Goal: Transaction & Acquisition: Book appointment/travel/reservation

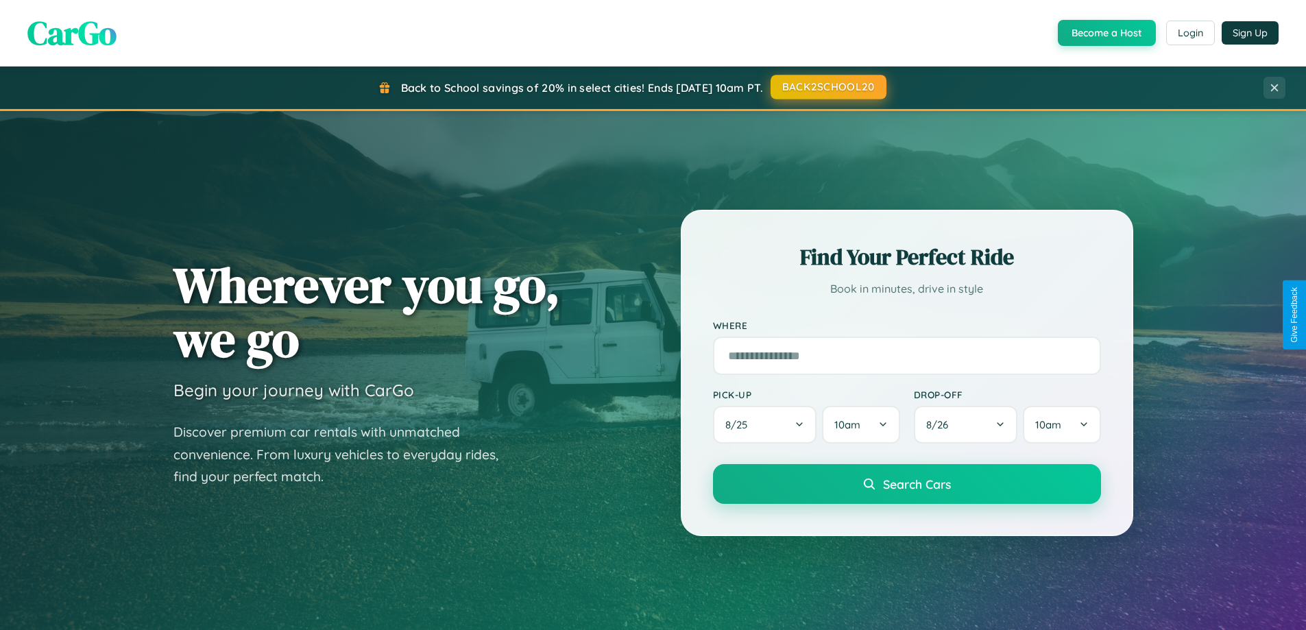
click at [828, 87] on button "BACK2SCHOOL20" at bounding box center [829, 87] width 116 height 25
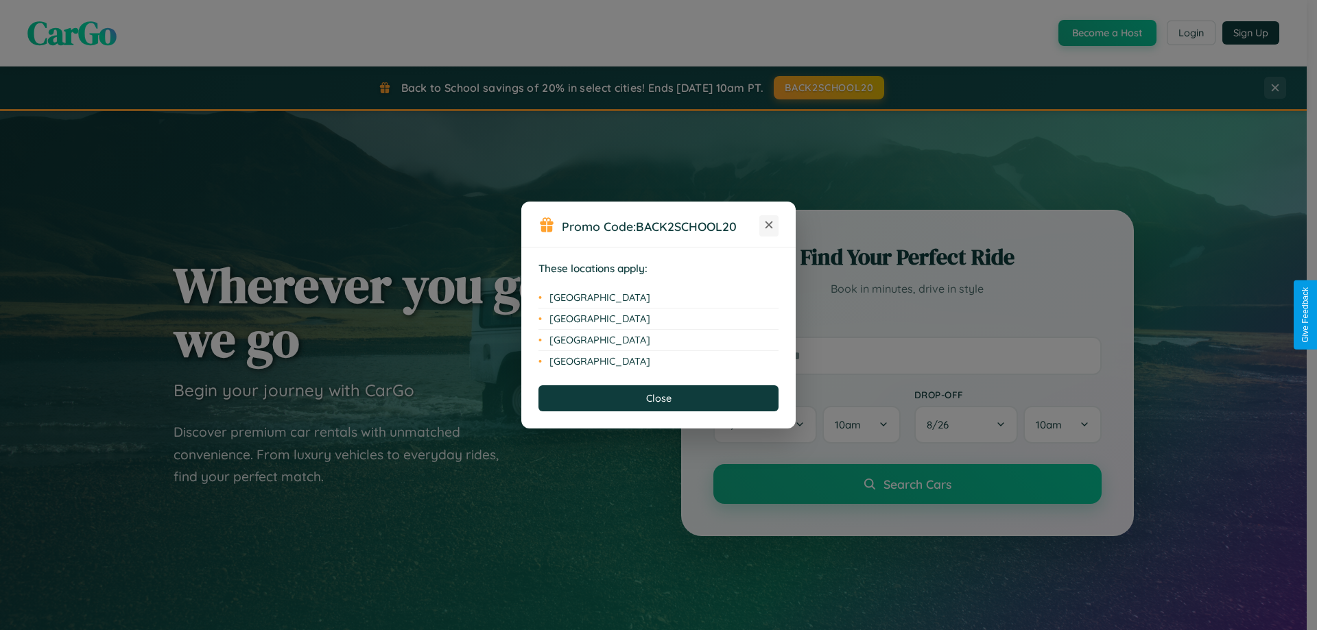
click at [769, 226] on icon at bounding box center [769, 226] width 8 height 8
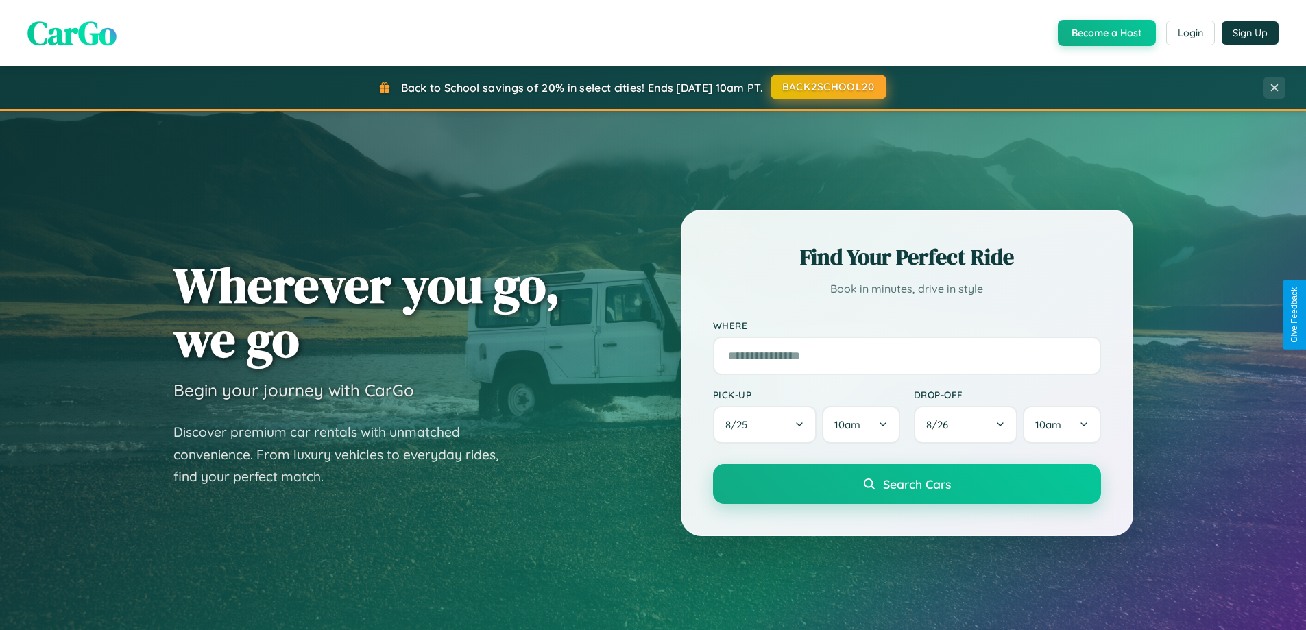
click at [828, 87] on button "BACK2SCHOOL20" at bounding box center [829, 87] width 116 height 25
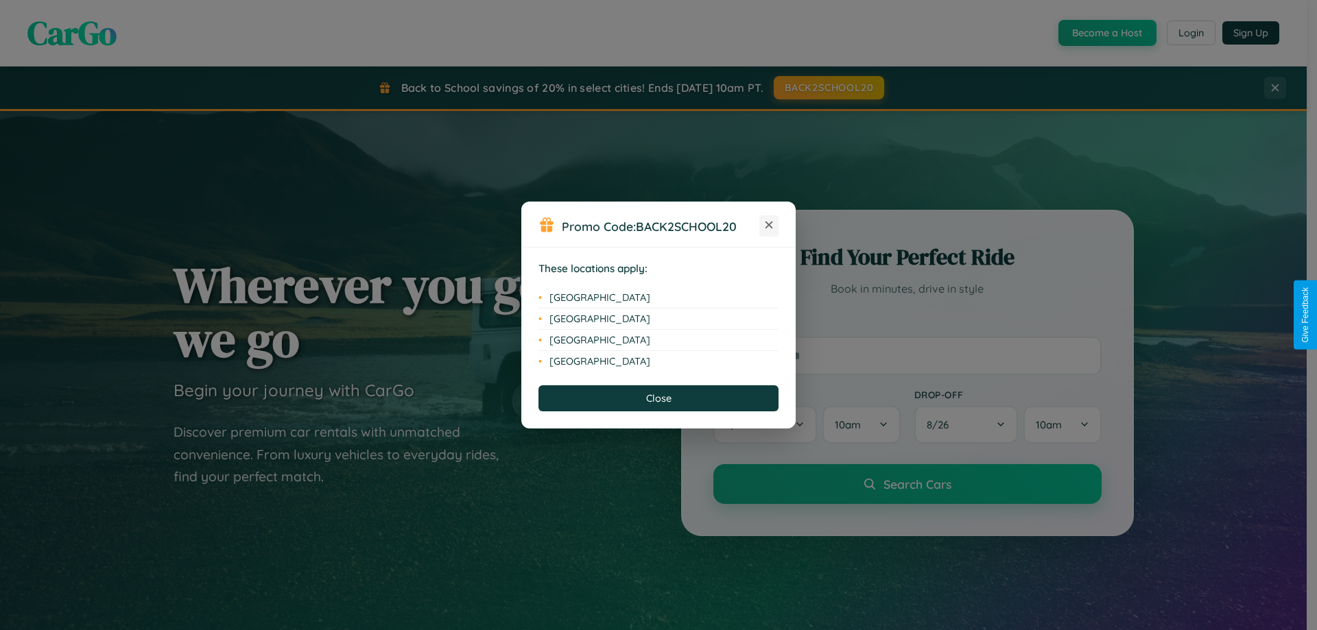
click at [769, 226] on icon at bounding box center [769, 226] width 8 height 8
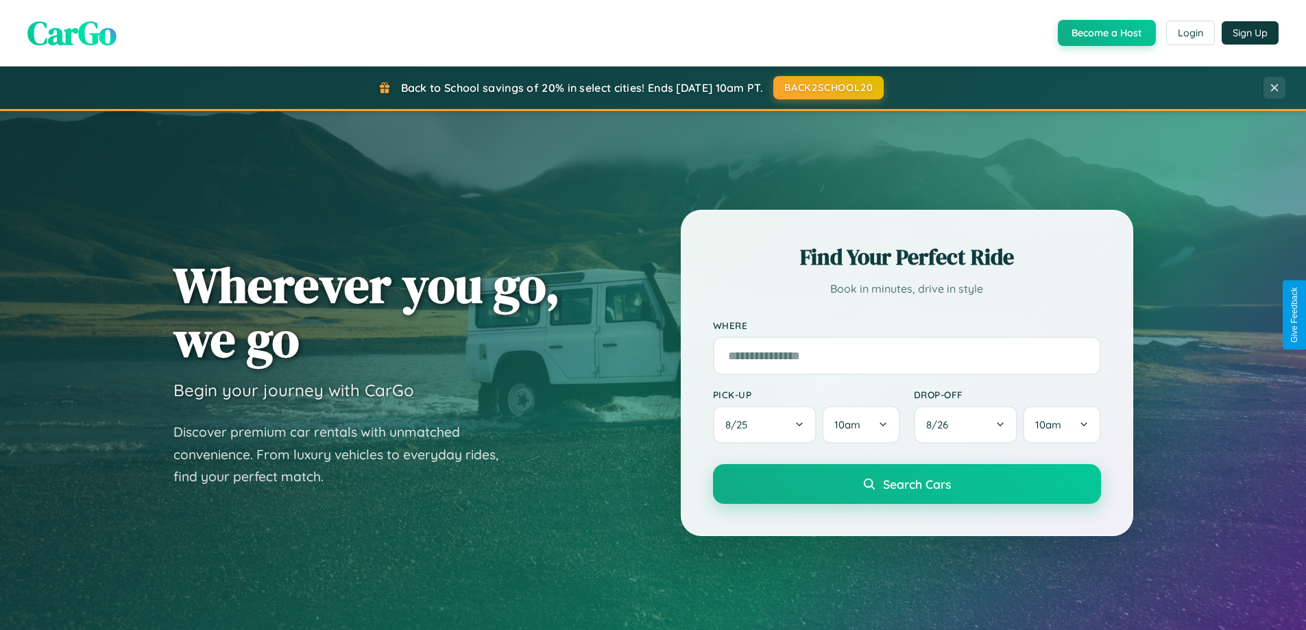
scroll to position [40, 0]
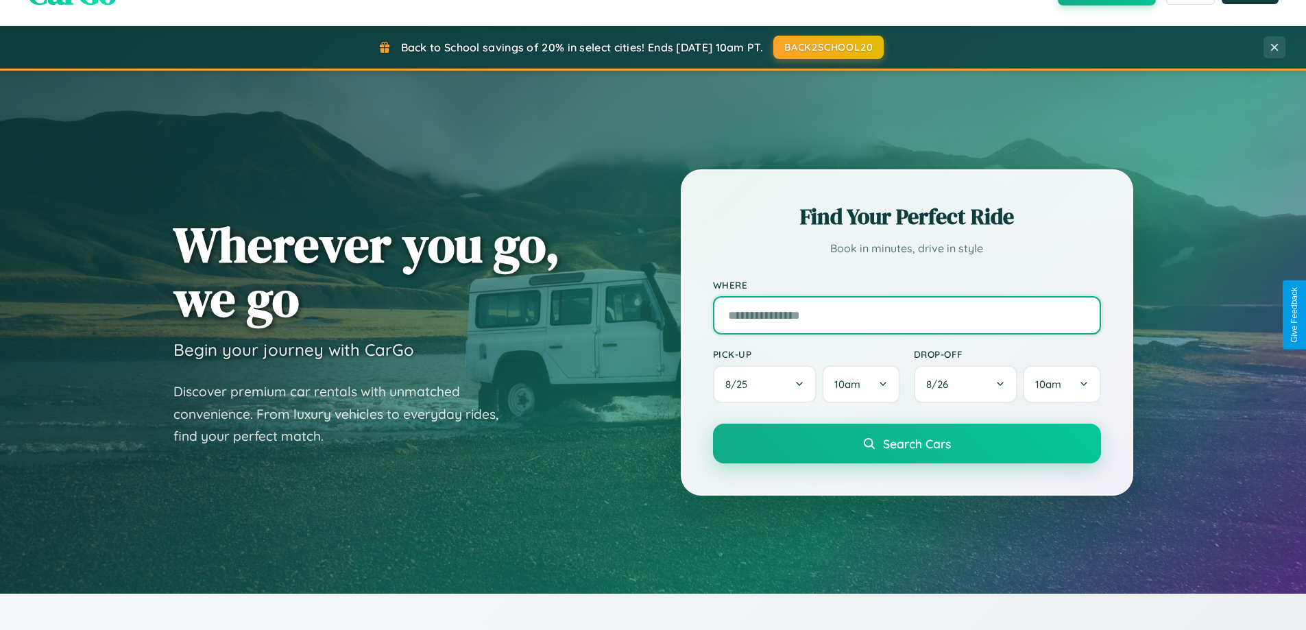
click at [907, 315] on input "text" at bounding box center [907, 315] width 388 height 38
type input "*****"
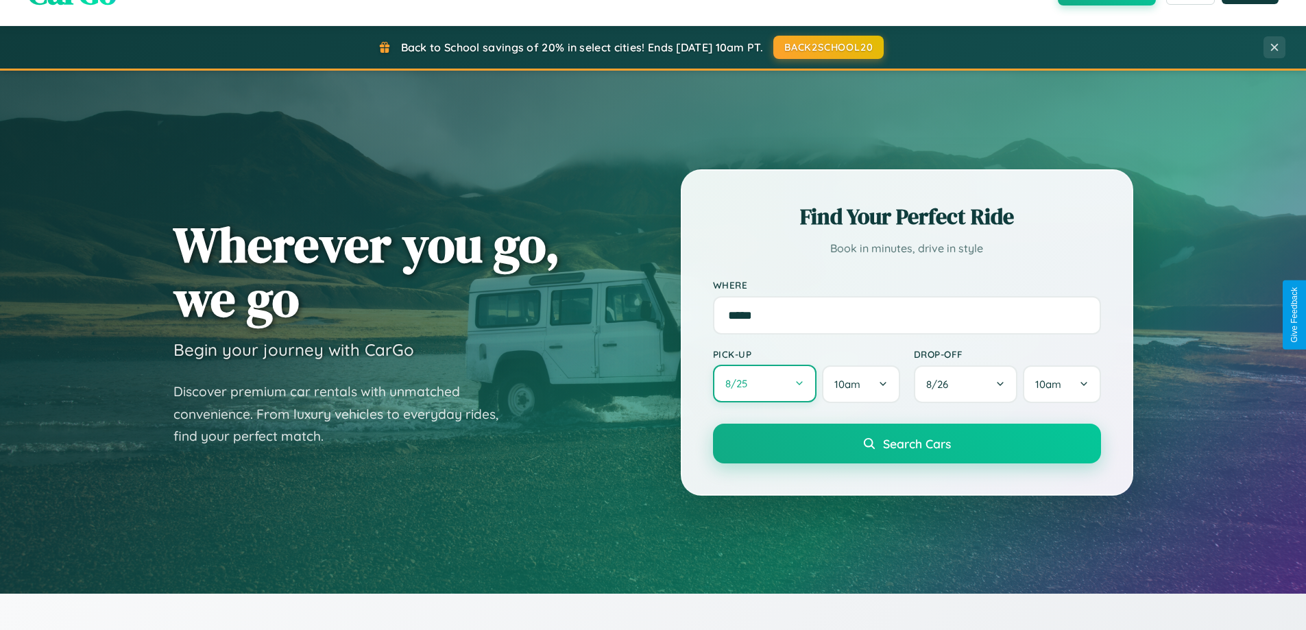
click at [765, 385] on button "8 / 25" at bounding box center [765, 384] width 104 height 38
select select "*"
select select "****"
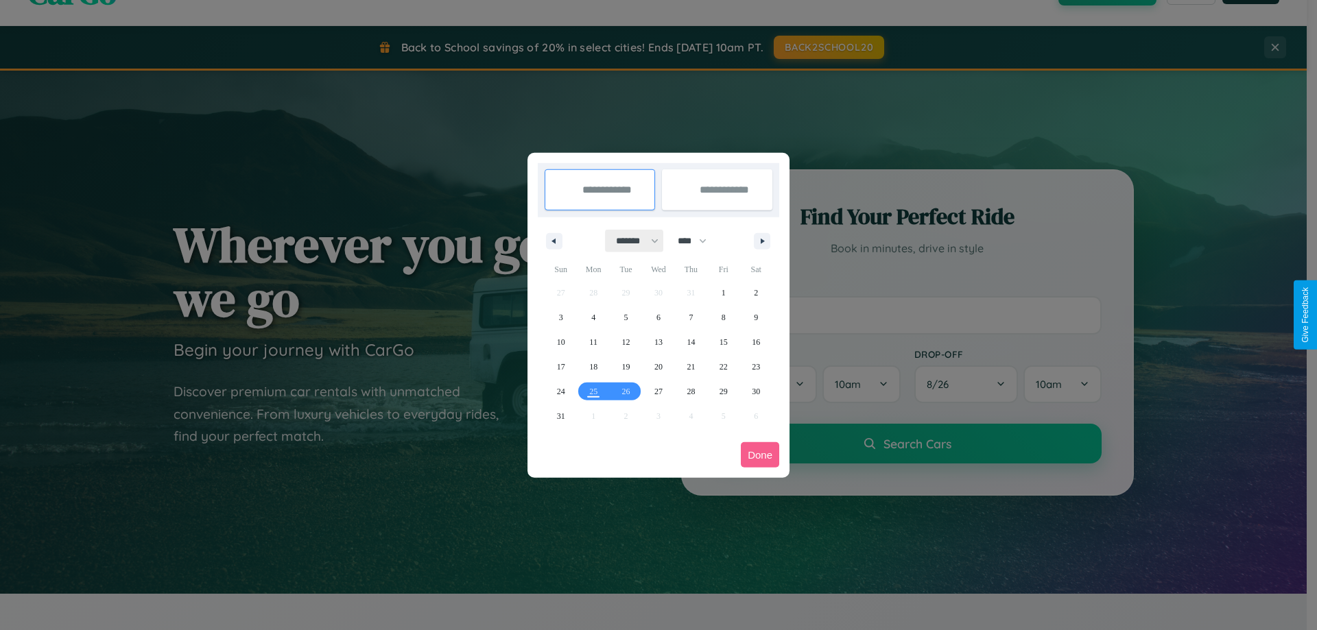
drag, startPoint x: 631, startPoint y: 241, endPoint x: 658, endPoint y: 275, distance: 43.9
click at [631, 241] on select "******* ******** ***** ***** *** **** **** ****** ********* ******* ******** **…" at bounding box center [635, 241] width 58 height 23
select select "*"
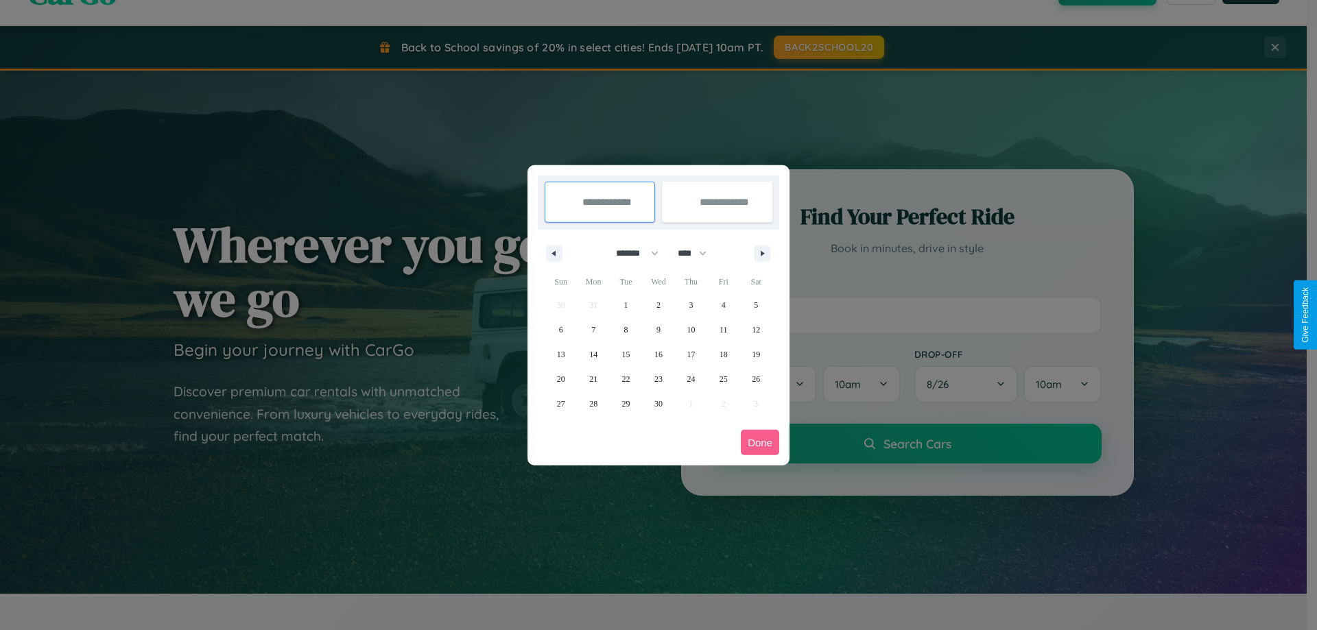
drag, startPoint x: 698, startPoint y: 253, endPoint x: 658, endPoint y: 275, distance: 45.4
click at [698, 253] on select "**** **** **** **** **** **** **** **** **** **** **** **** **** **** **** ****…" at bounding box center [691, 253] width 41 height 23
select select "****"
click at [723, 354] on span "17" at bounding box center [723, 354] width 8 height 25
type input "**********"
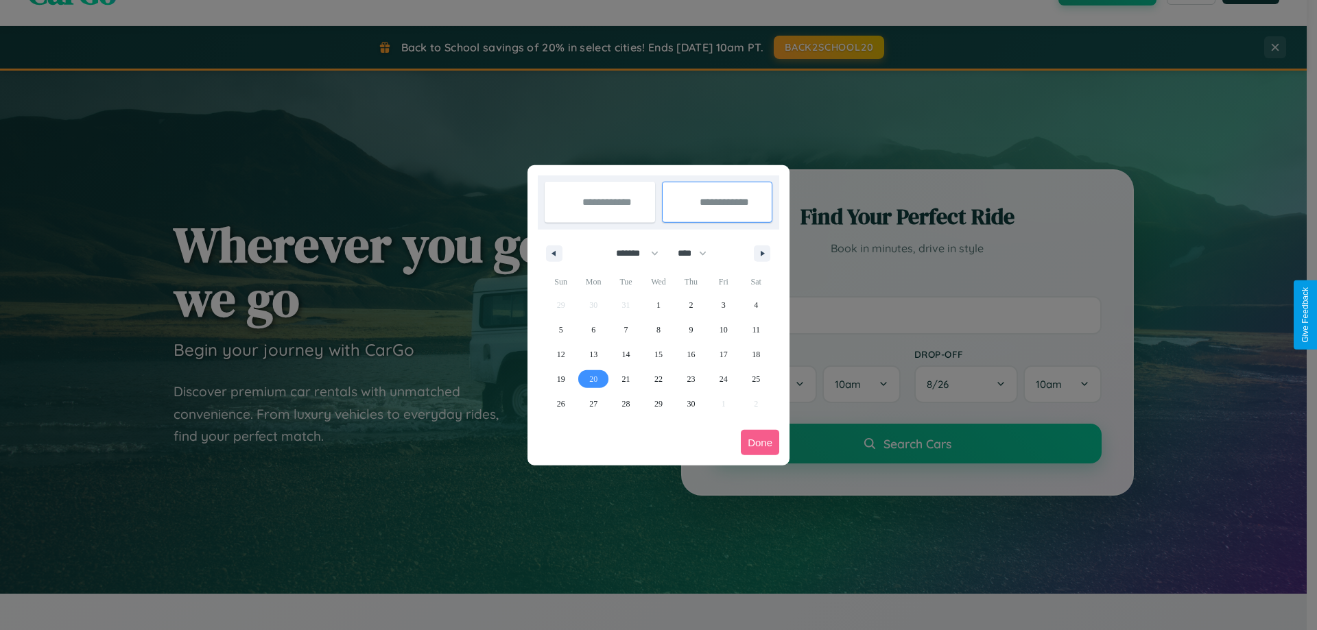
click at [593, 379] on span "20" at bounding box center [593, 379] width 8 height 25
type input "**********"
click at [760, 442] on button "Done" at bounding box center [760, 442] width 38 height 25
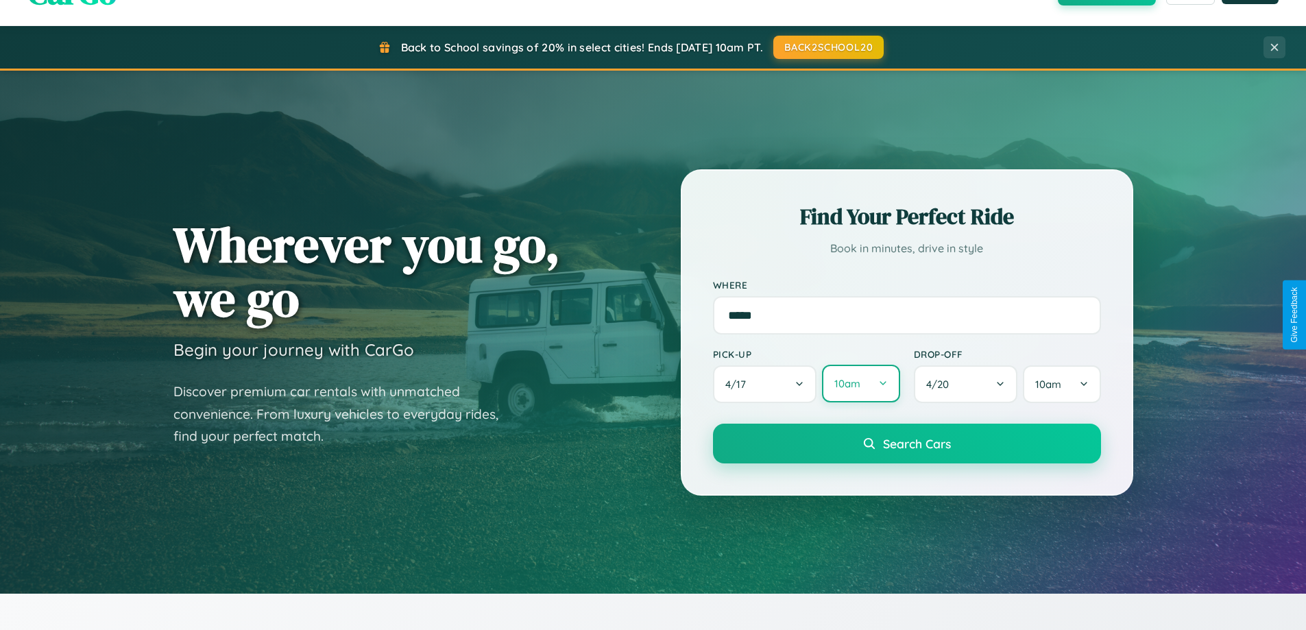
click at [861, 384] on button "10am" at bounding box center [860, 384] width 77 height 38
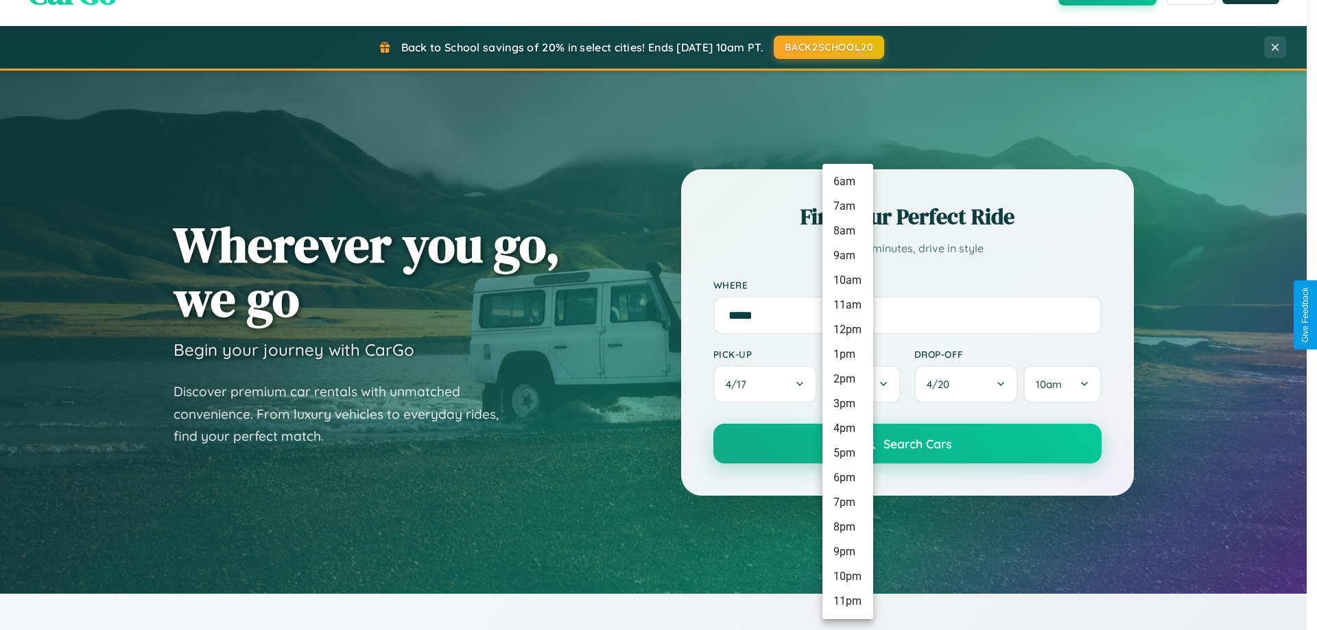
click at [847, 305] on li "11am" at bounding box center [847, 305] width 51 height 25
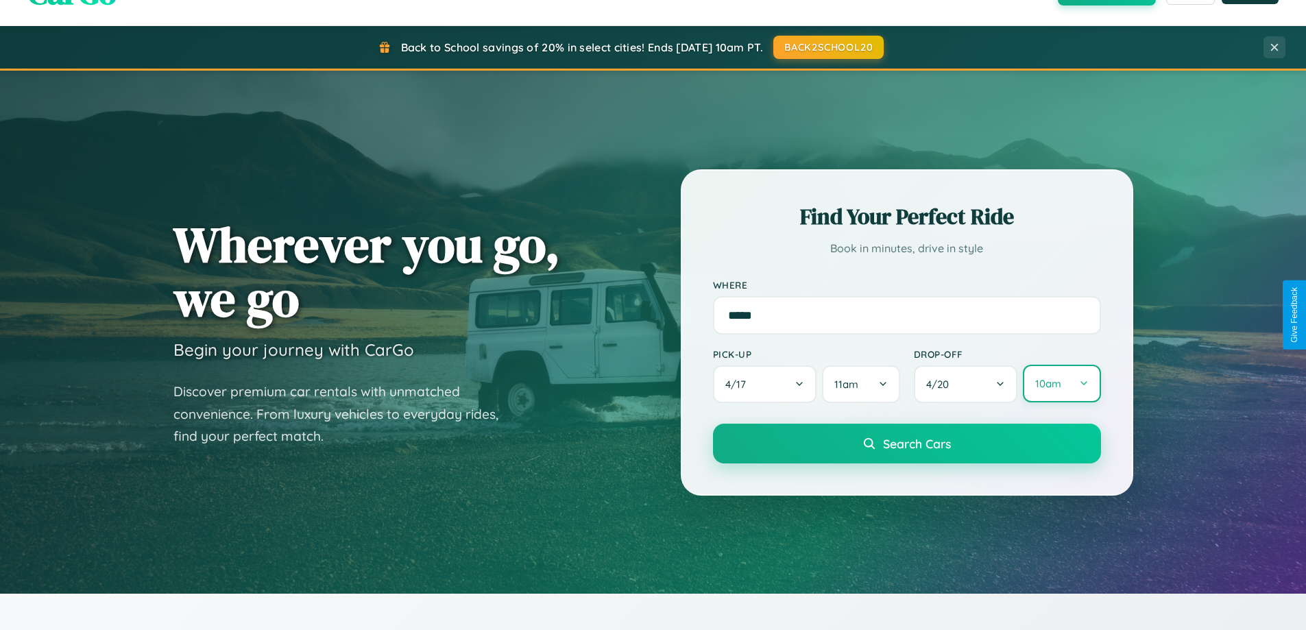
click at [1062, 384] on button "10am" at bounding box center [1061, 384] width 77 height 38
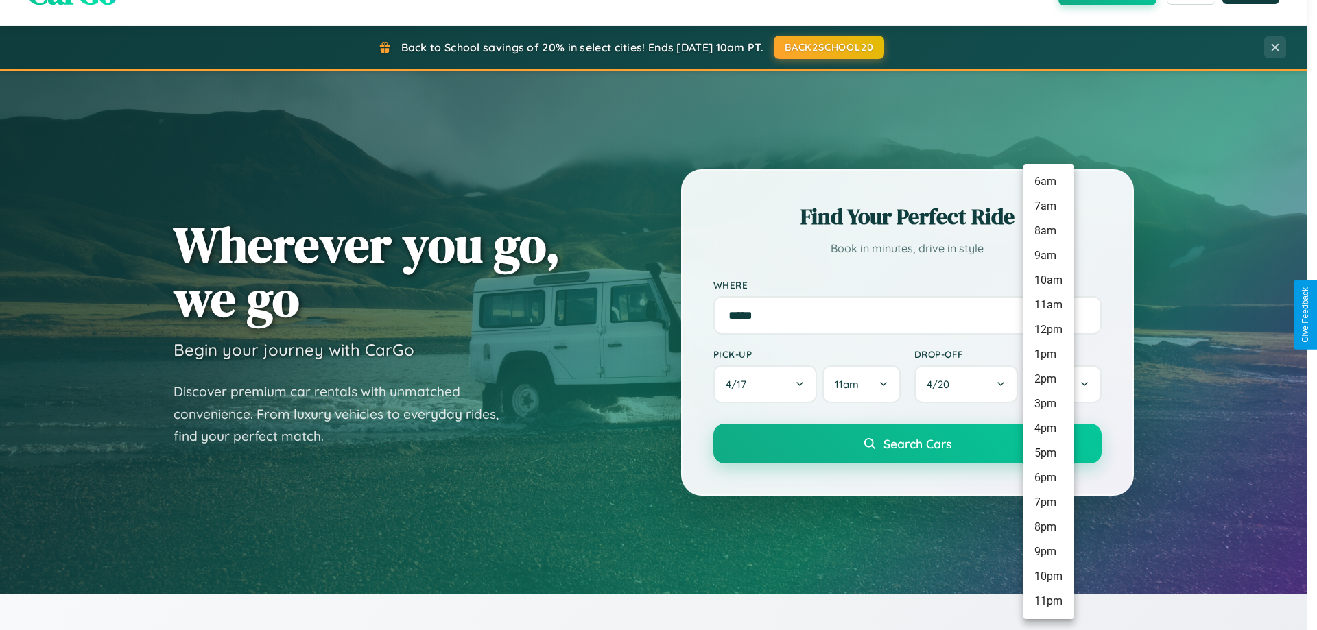
click at [1048, 280] on li "10am" at bounding box center [1048, 280] width 51 height 25
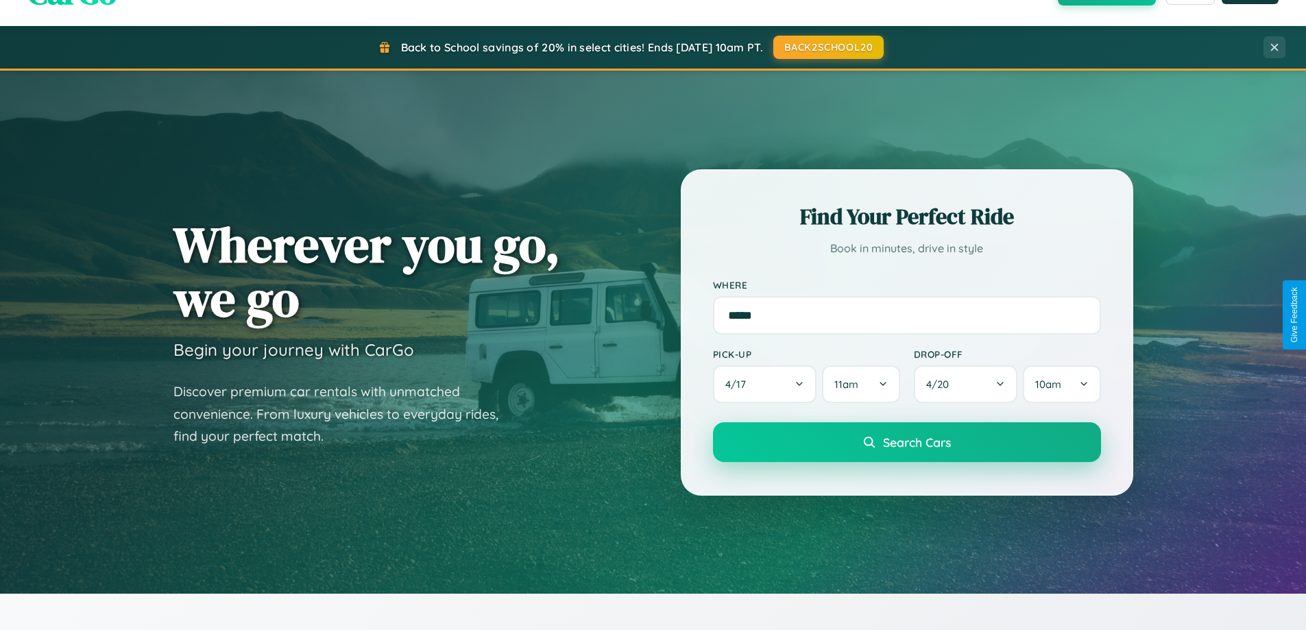
click at [907, 444] on span "Search Cars" at bounding box center [917, 442] width 68 height 15
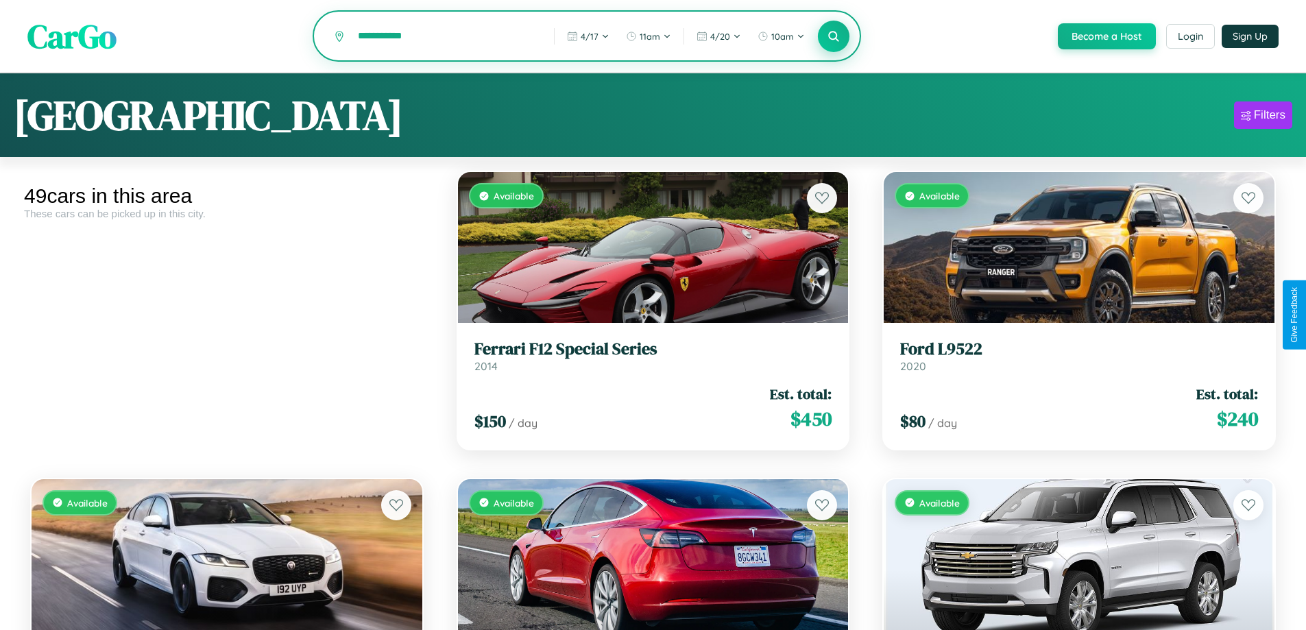
type input "**********"
click at [833, 37] on icon at bounding box center [834, 35] width 13 height 13
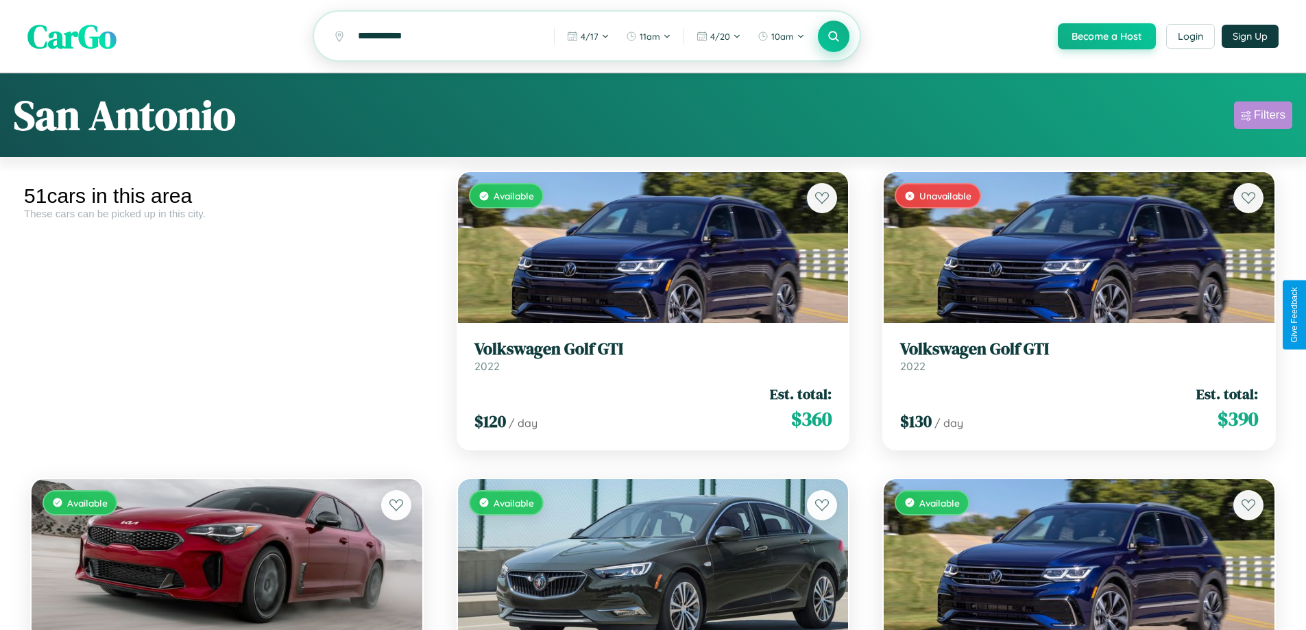
click at [1263, 117] on div "Filters" at bounding box center [1270, 115] width 32 height 14
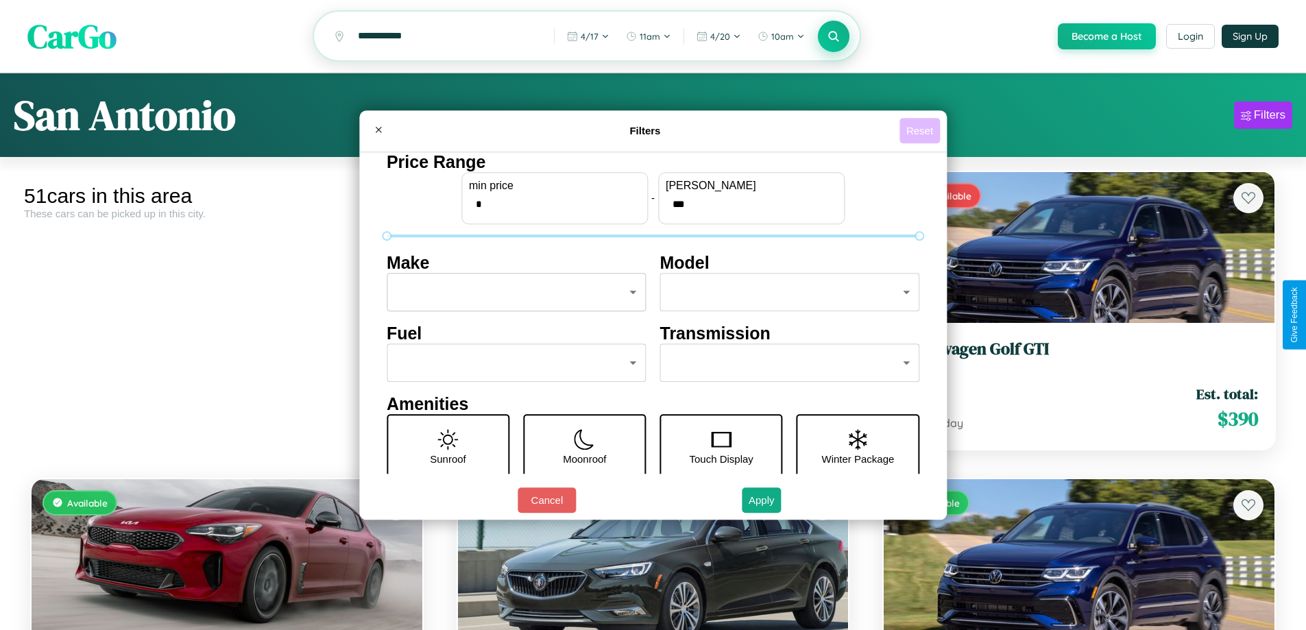
click at [922, 130] on button "Reset" at bounding box center [920, 130] width 40 height 25
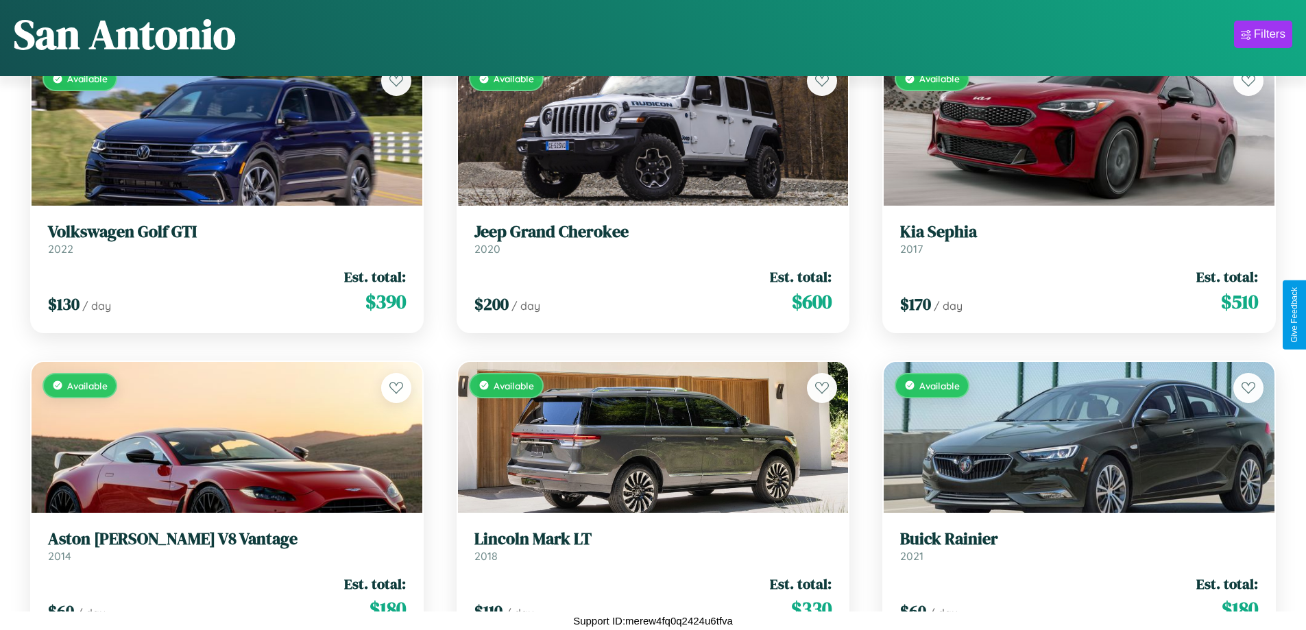
scroll to position [3264, 0]
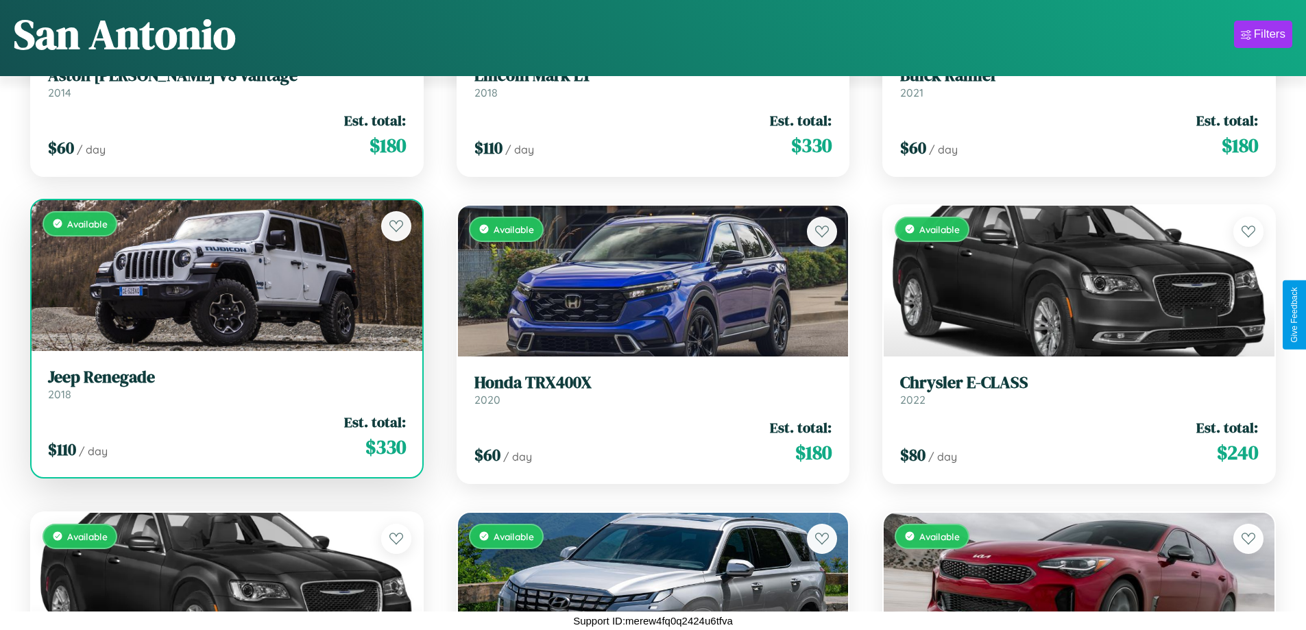
click at [225, 390] on link "Jeep Renegade 2018" at bounding box center [227, 385] width 358 height 34
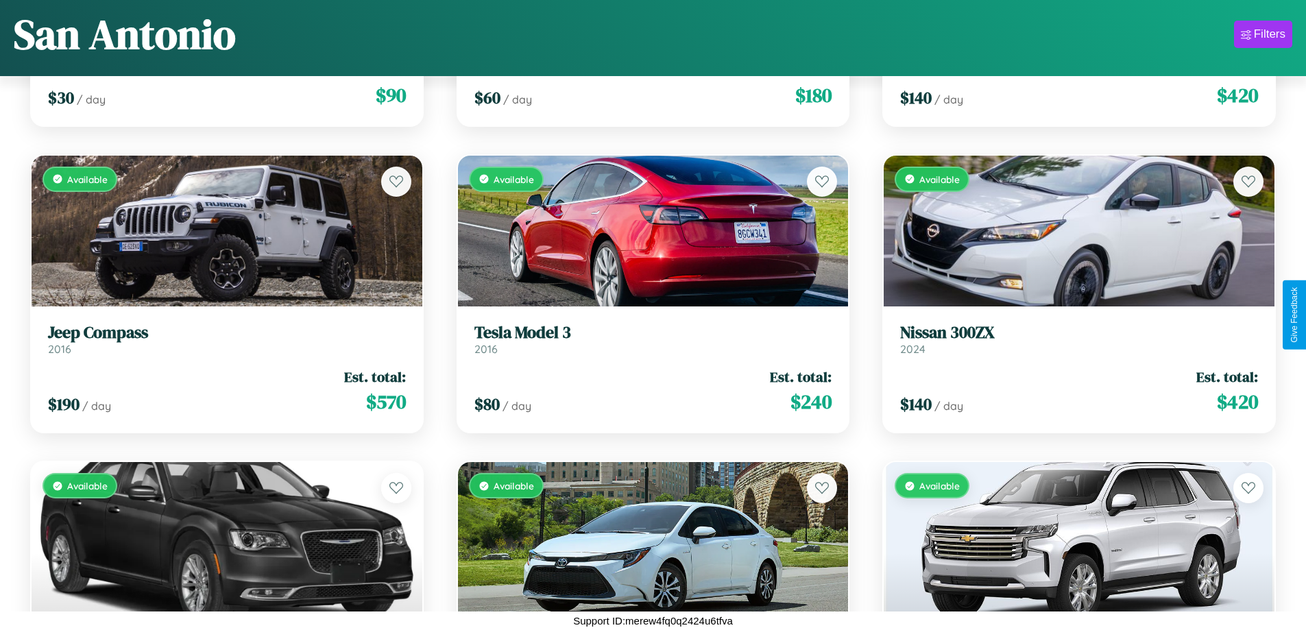
scroll to position [2035, 0]
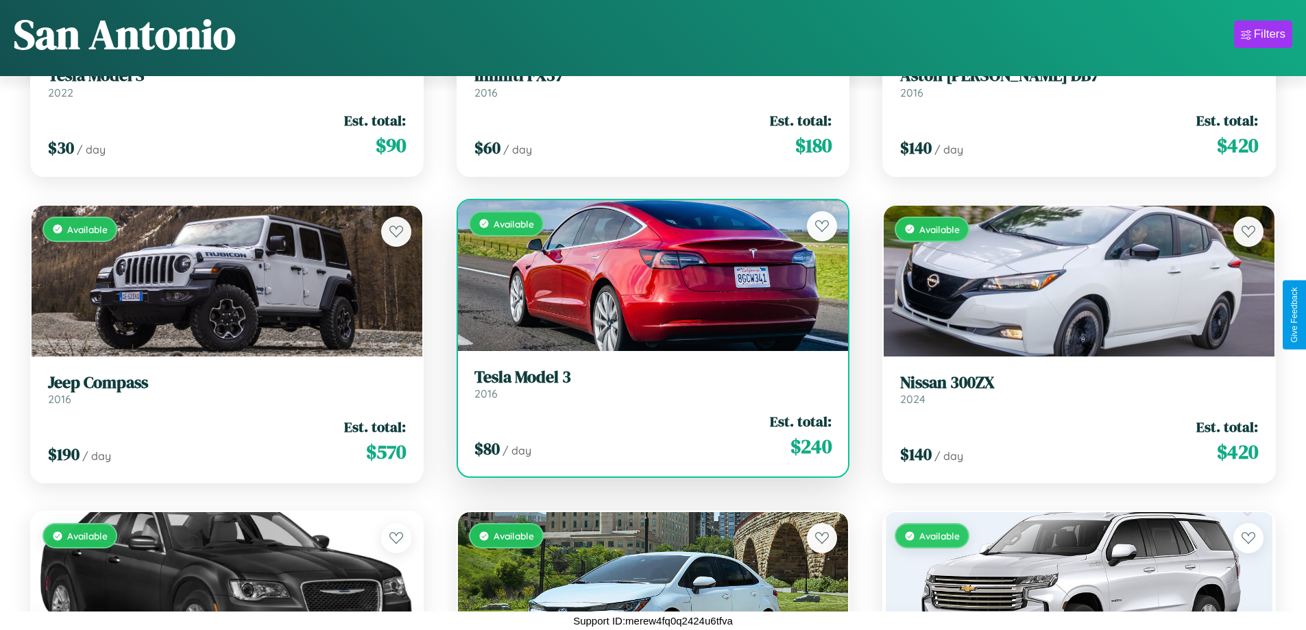
click at [647, 435] on div "$ 80 / day Est. total: $ 240" at bounding box center [654, 435] width 358 height 49
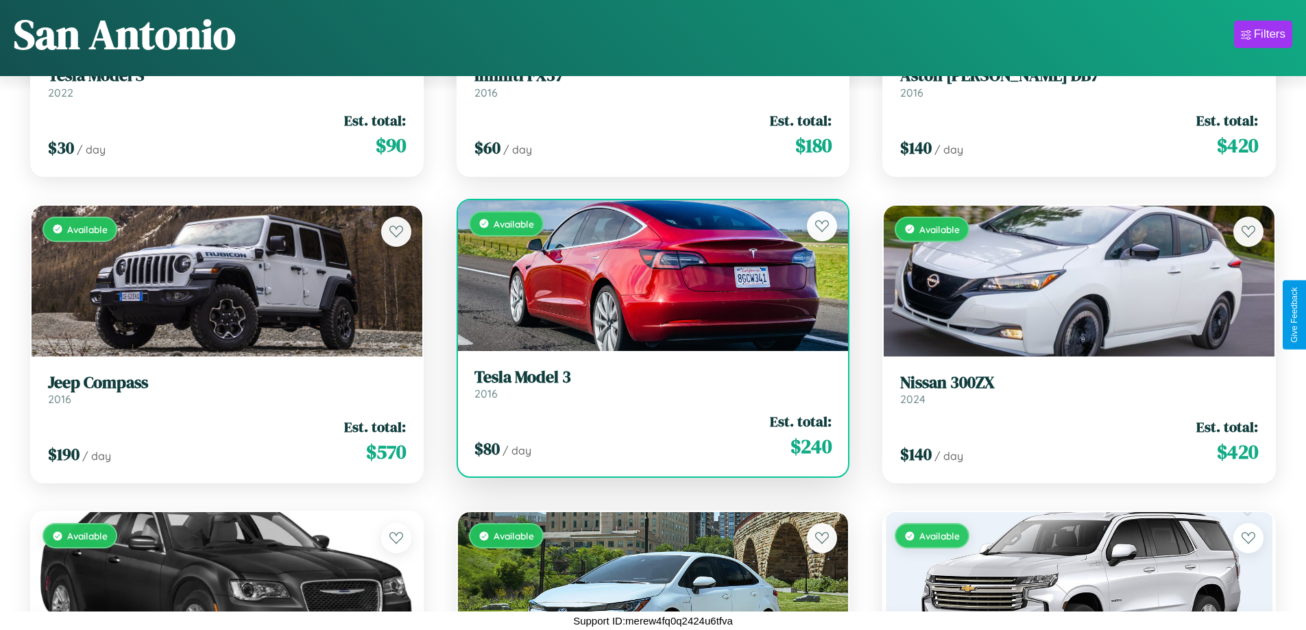
click at [647, 435] on div "$ 80 / day Est. total: $ 240" at bounding box center [654, 435] width 358 height 49
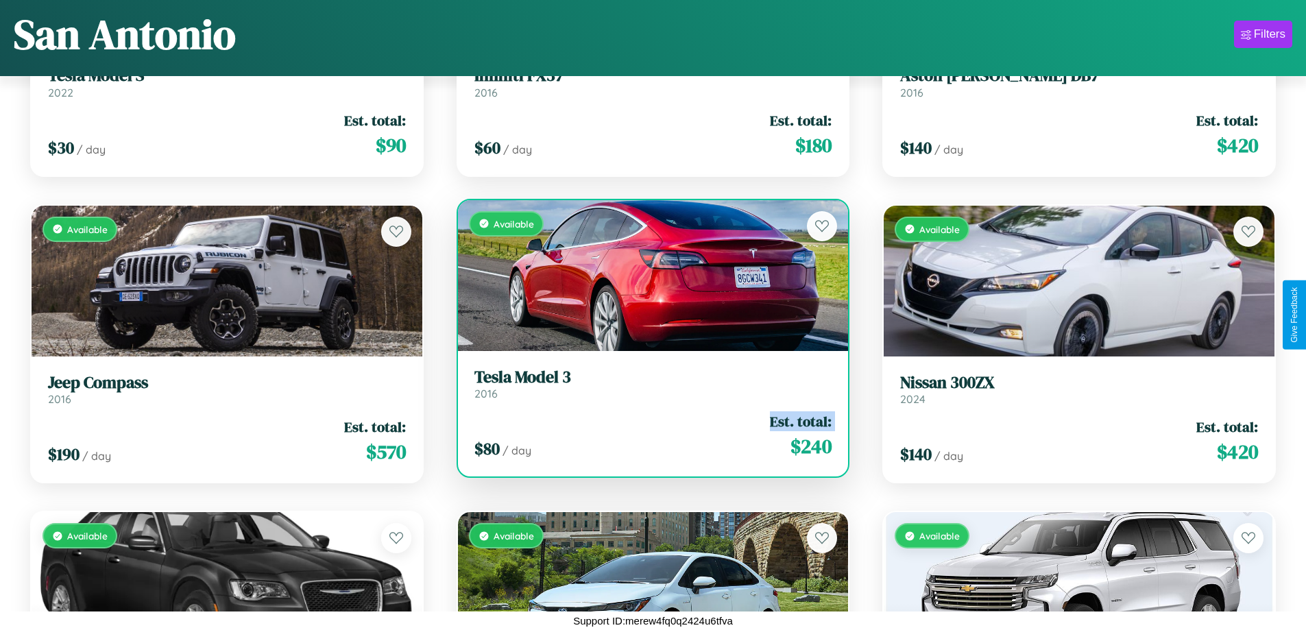
click at [647, 435] on div "$ 80 / day Est. total: $ 240" at bounding box center [654, 435] width 358 height 49
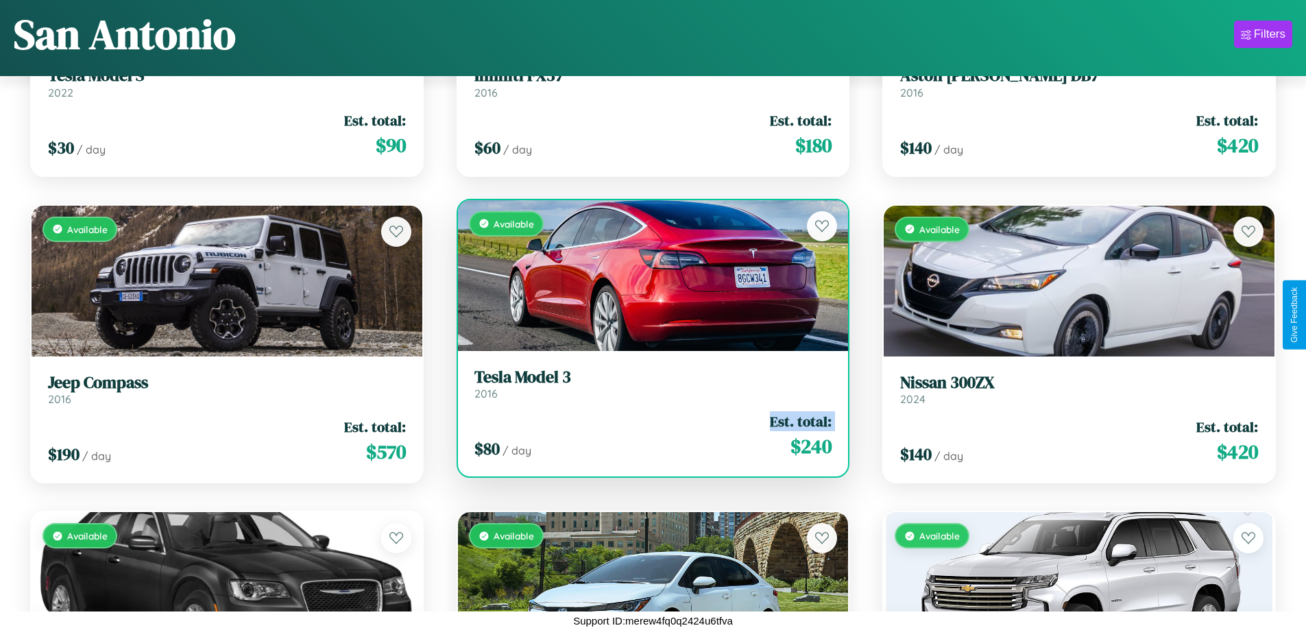
click at [647, 435] on div "$ 80 / day Est. total: $ 240" at bounding box center [654, 435] width 358 height 49
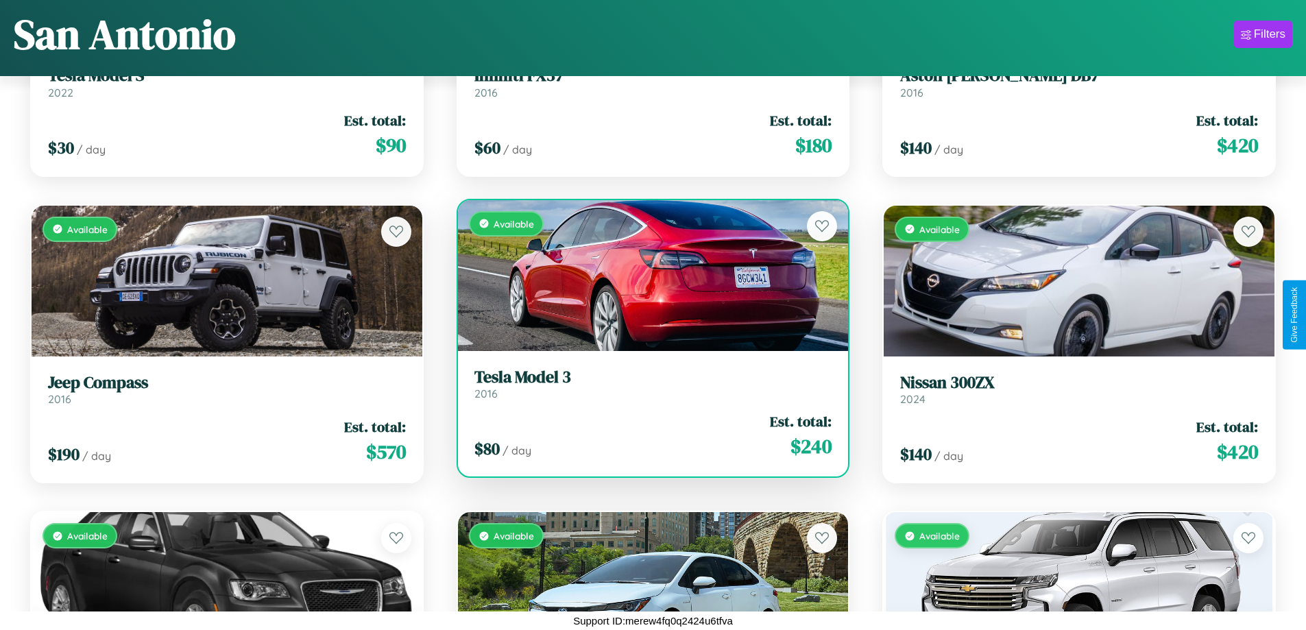
click at [647, 435] on div "$ 80 / day Est. total: $ 240" at bounding box center [654, 435] width 358 height 49
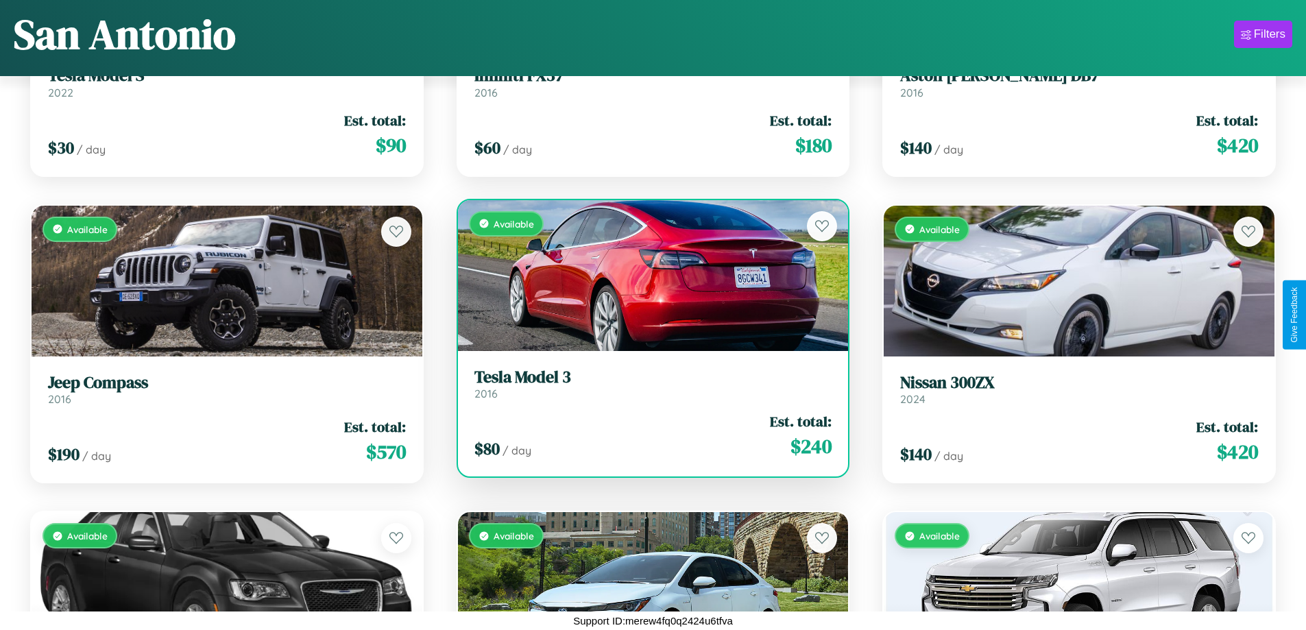
click at [647, 383] on h3 "Tesla Model 3" at bounding box center [654, 378] width 358 height 20
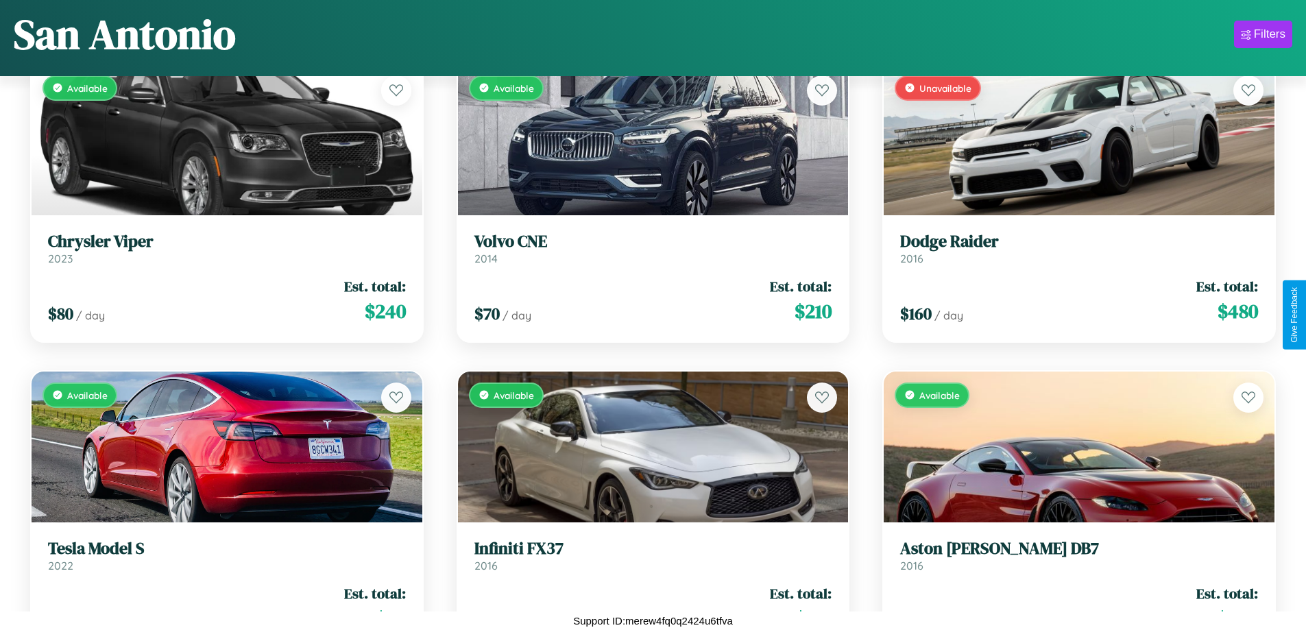
scroll to position [1421, 0]
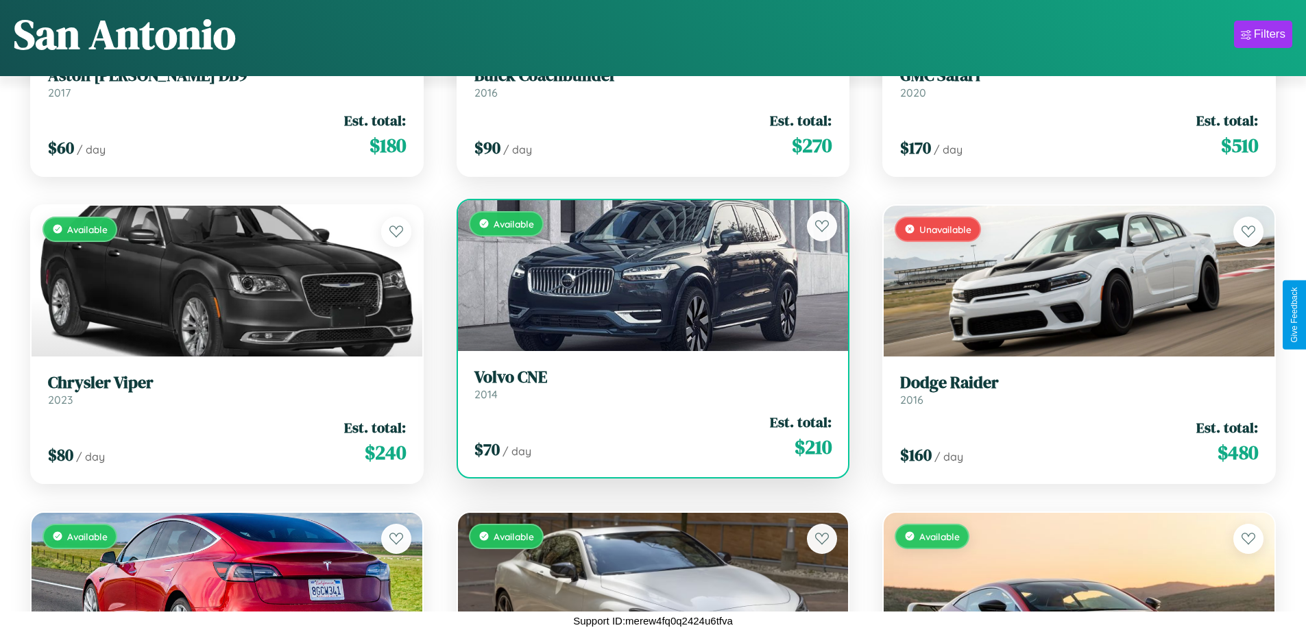
click at [647, 384] on h3 "Volvo CNE" at bounding box center [654, 378] width 358 height 20
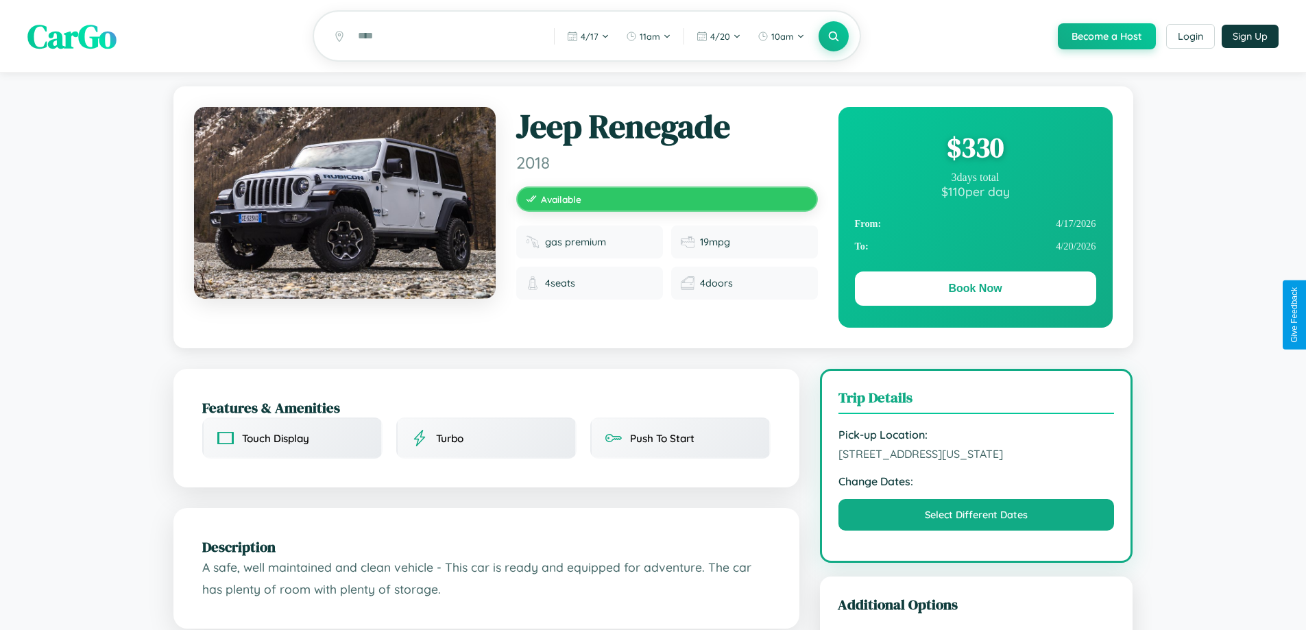
click at [975, 150] on div "$ 330" at bounding box center [975, 147] width 241 height 37
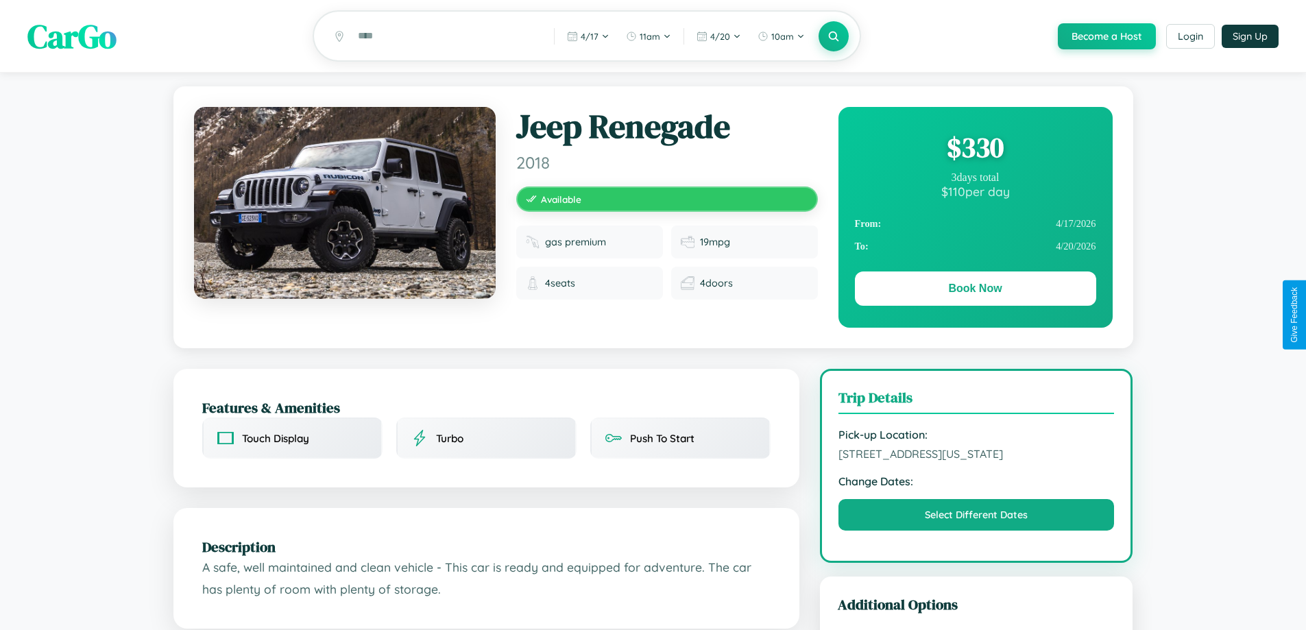
click at [975, 150] on div "$ 330" at bounding box center [975, 147] width 241 height 37
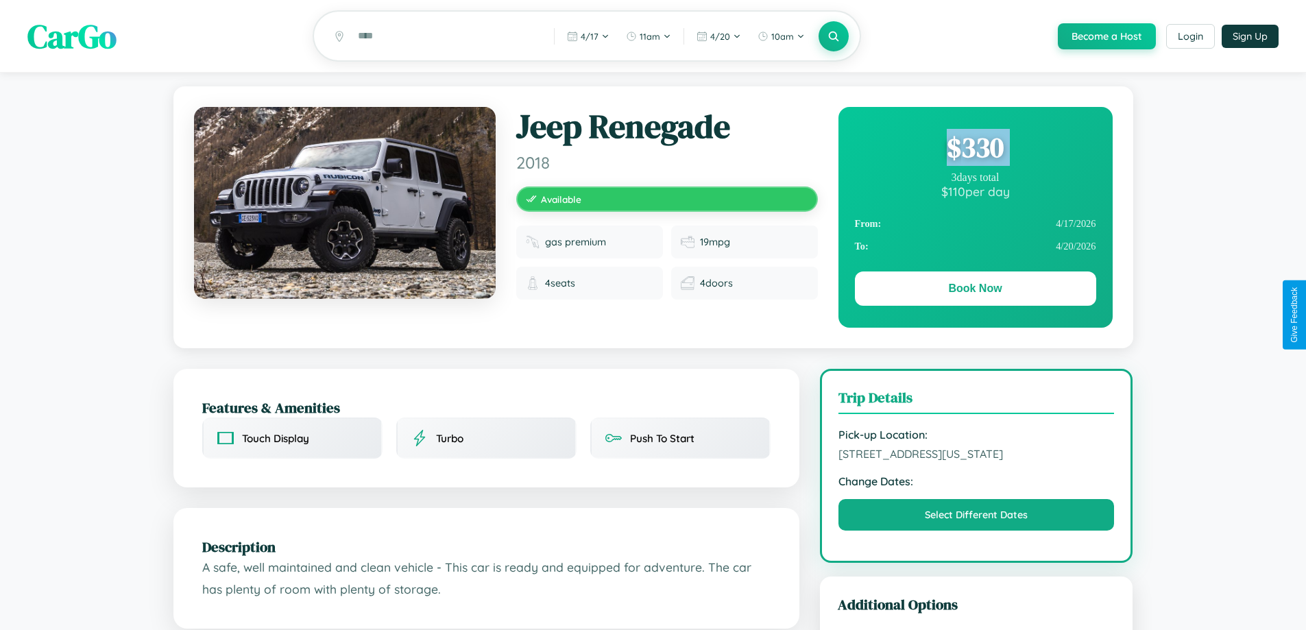
click at [975, 150] on div "$ 330" at bounding box center [975, 147] width 241 height 37
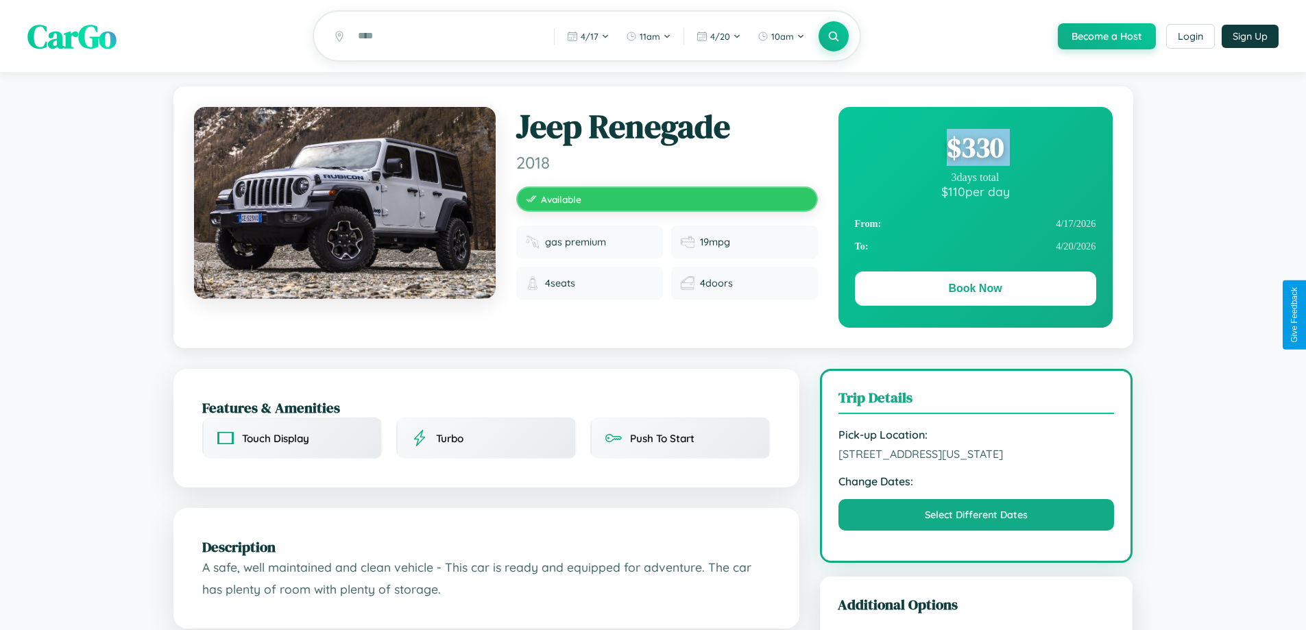
click at [975, 150] on div "$ 330" at bounding box center [975, 147] width 241 height 37
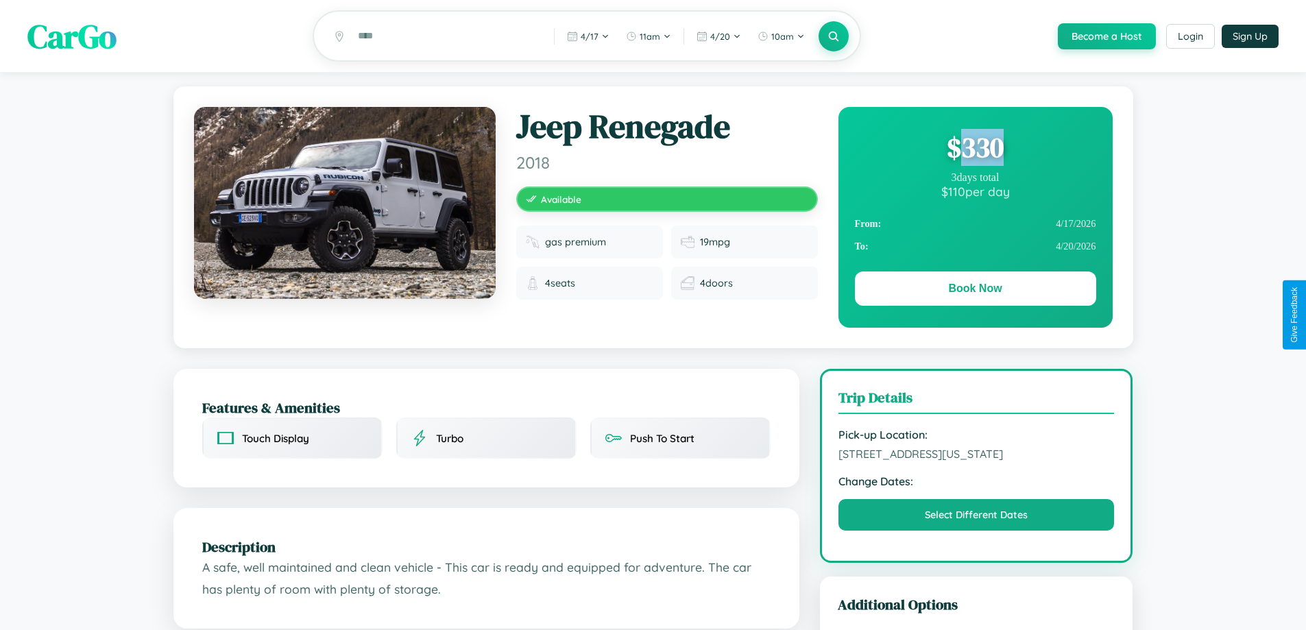
click at [975, 150] on div "$ 330" at bounding box center [975, 147] width 241 height 37
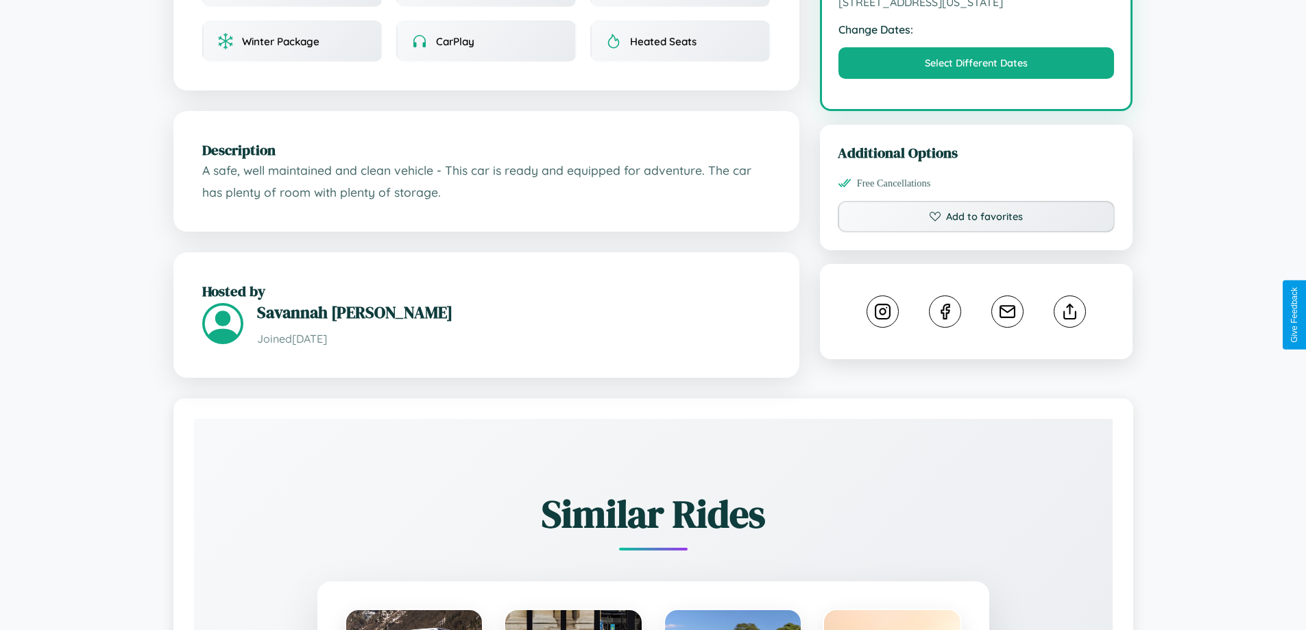
scroll to position [464, 0]
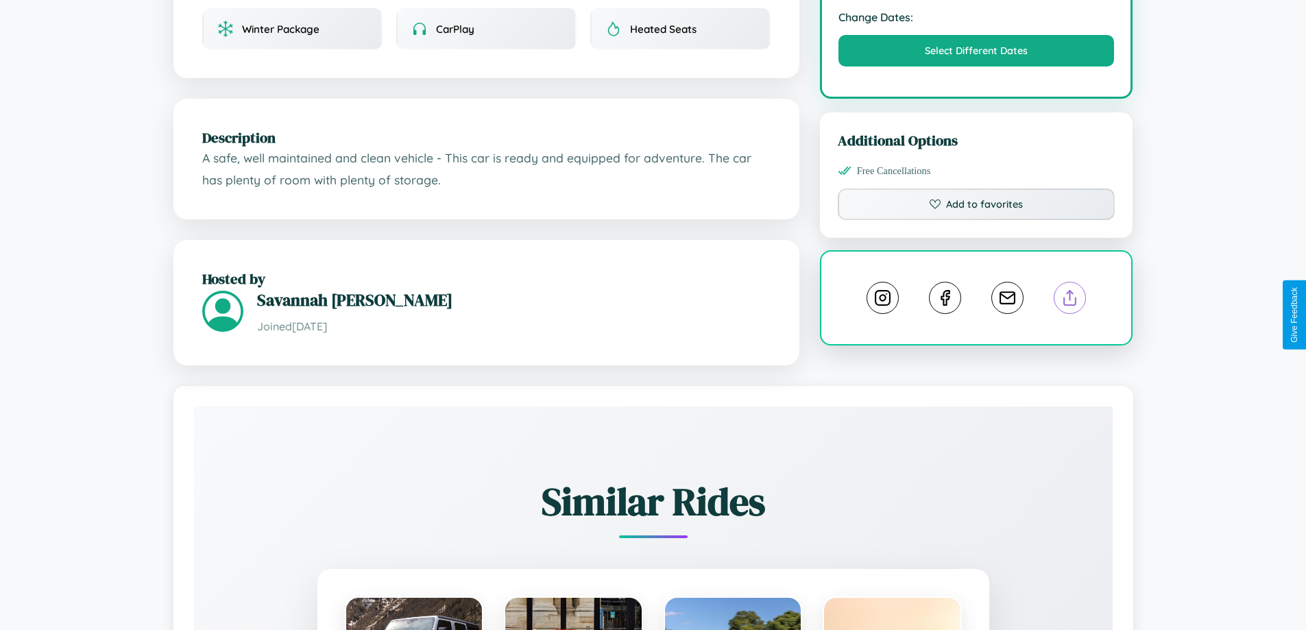
click at [1071, 300] on line at bounding box center [1071, 296] width 0 height 10
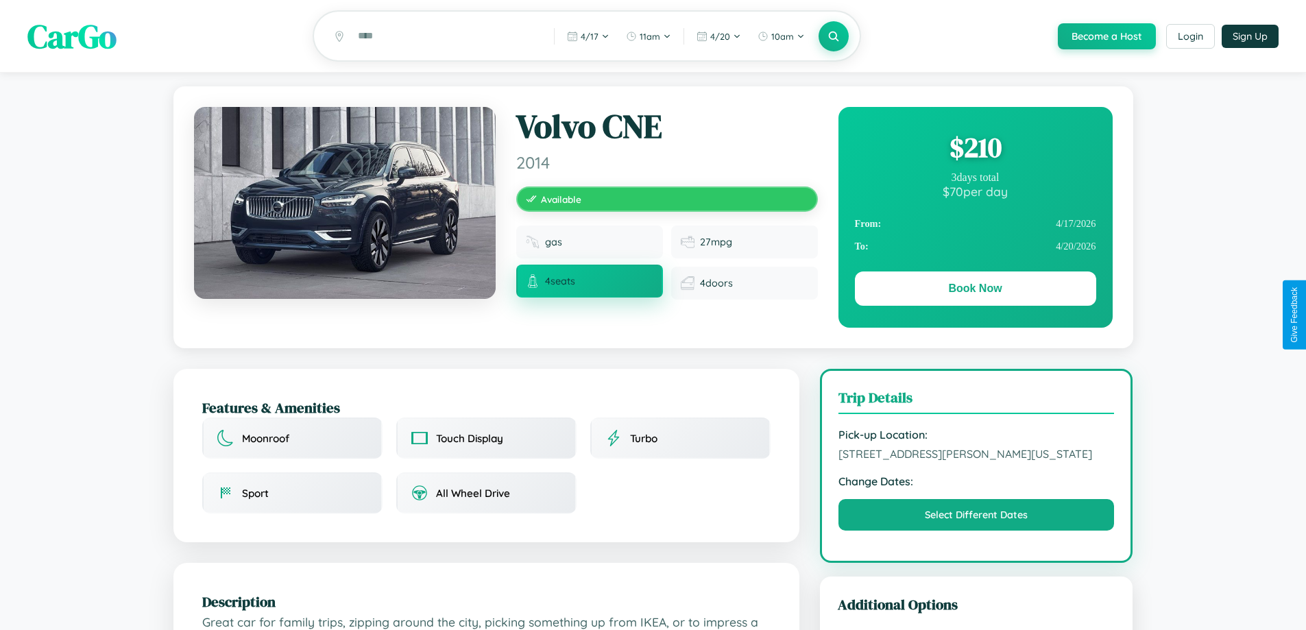
scroll to position [148, 0]
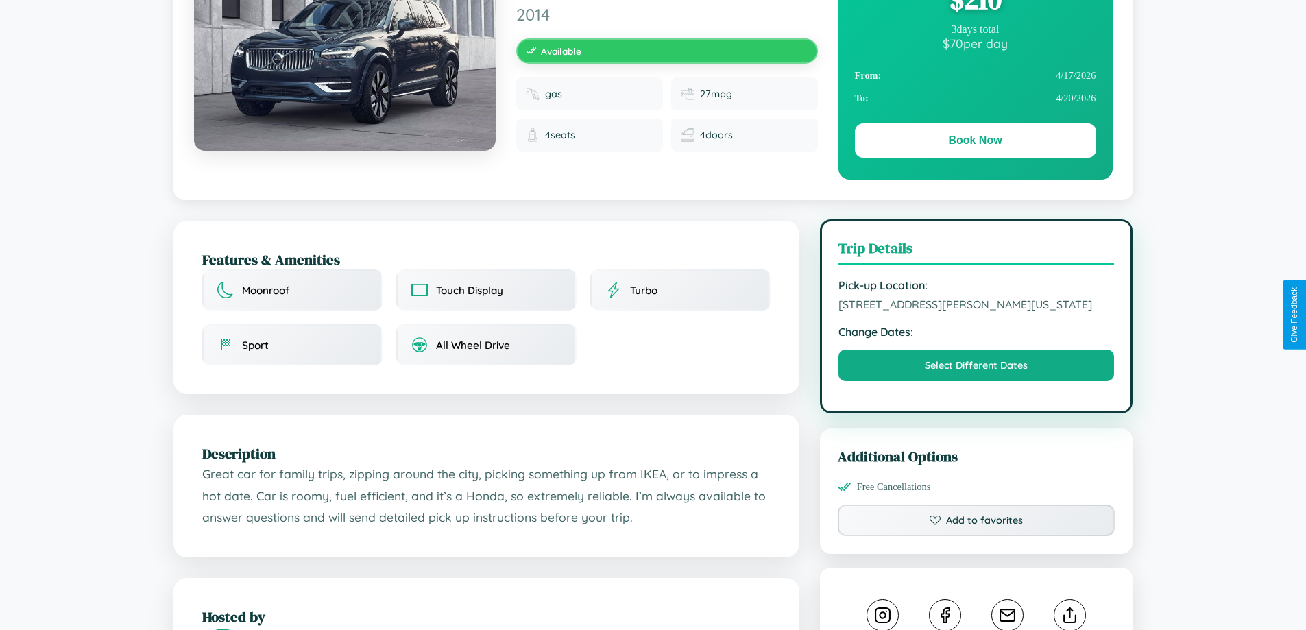
click at [977, 311] on span "6800 Smith Street San Antonio Texas 37375 United States" at bounding box center [977, 305] width 276 height 14
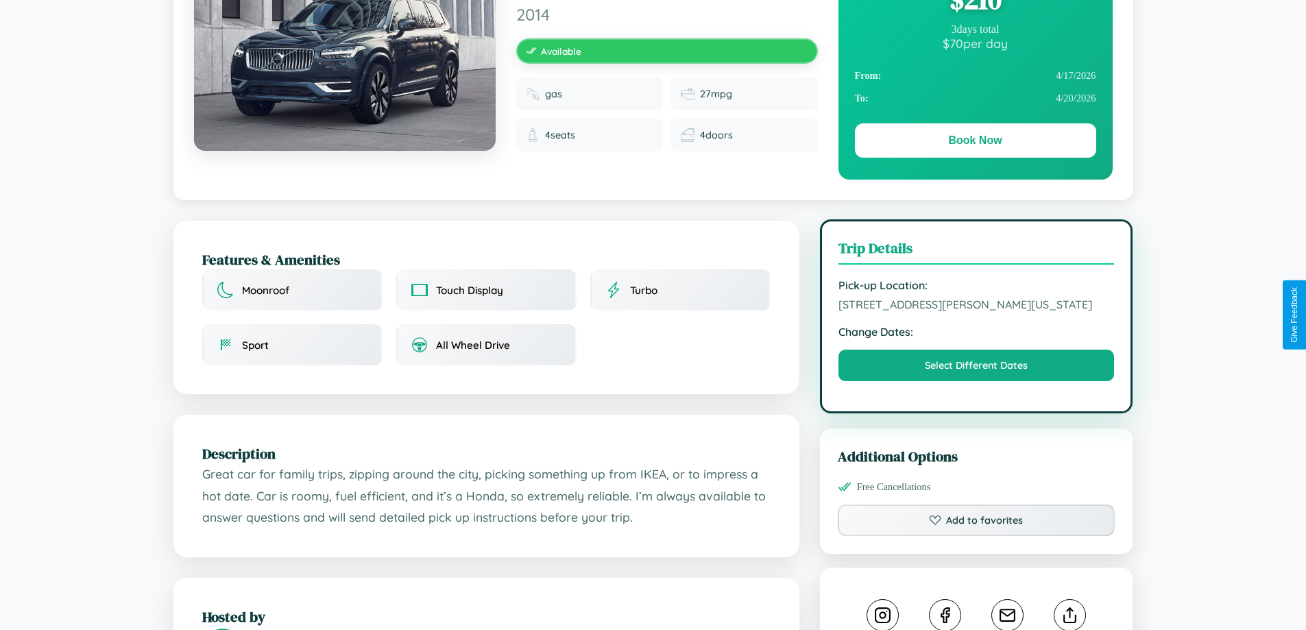
click at [977, 311] on span "6800 Smith Street San Antonio Texas 37375 United States" at bounding box center [977, 305] width 276 height 14
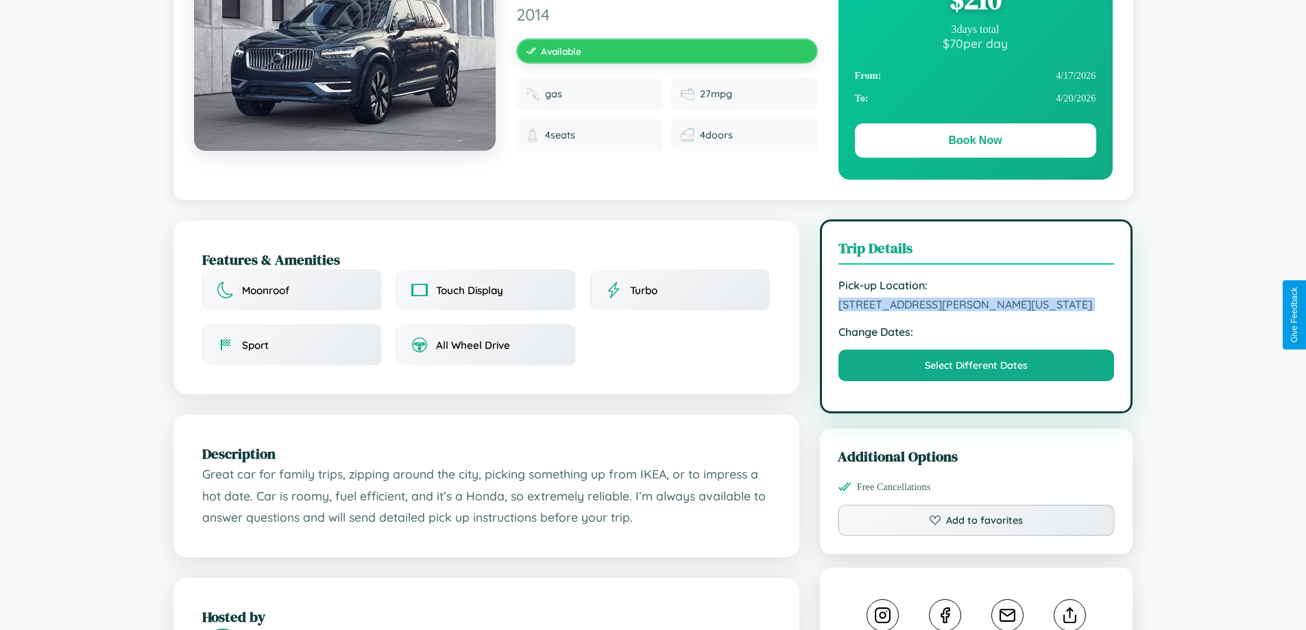
click at [977, 311] on span "6800 Smith Street San Antonio Texas 37375 United States" at bounding box center [977, 305] width 276 height 14
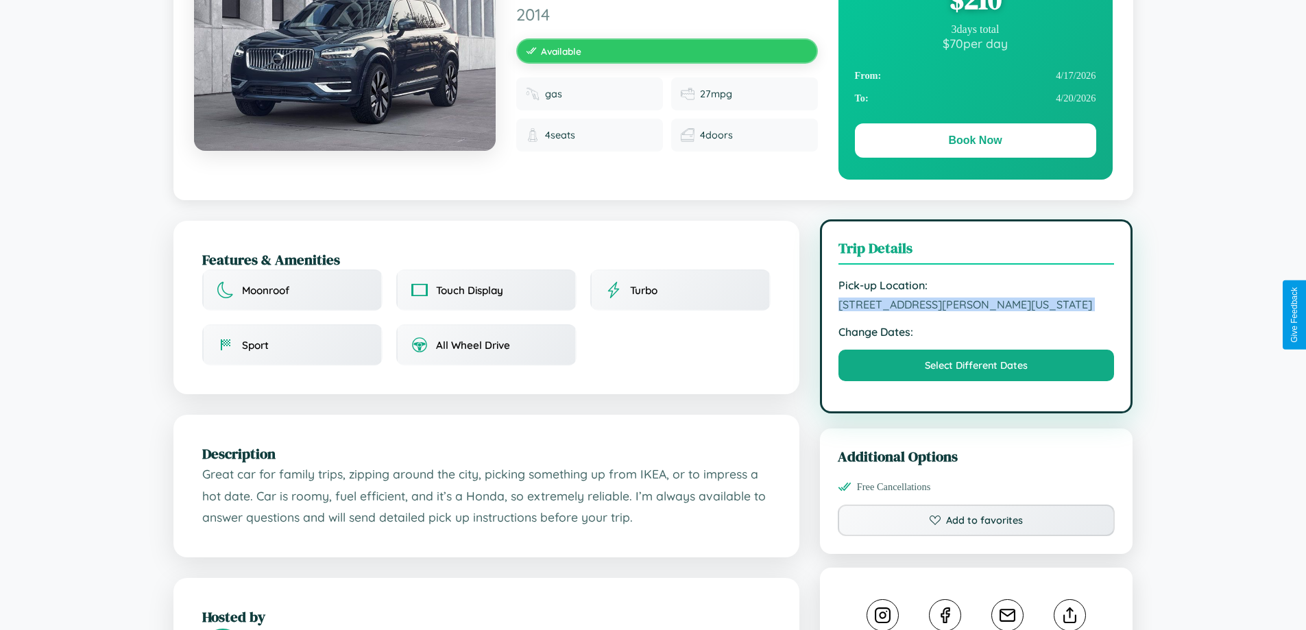
click at [977, 311] on span "6800 Smith Street San Antonio Texas 37375 United States" at bounding box center [977, 305] width 276 height 14
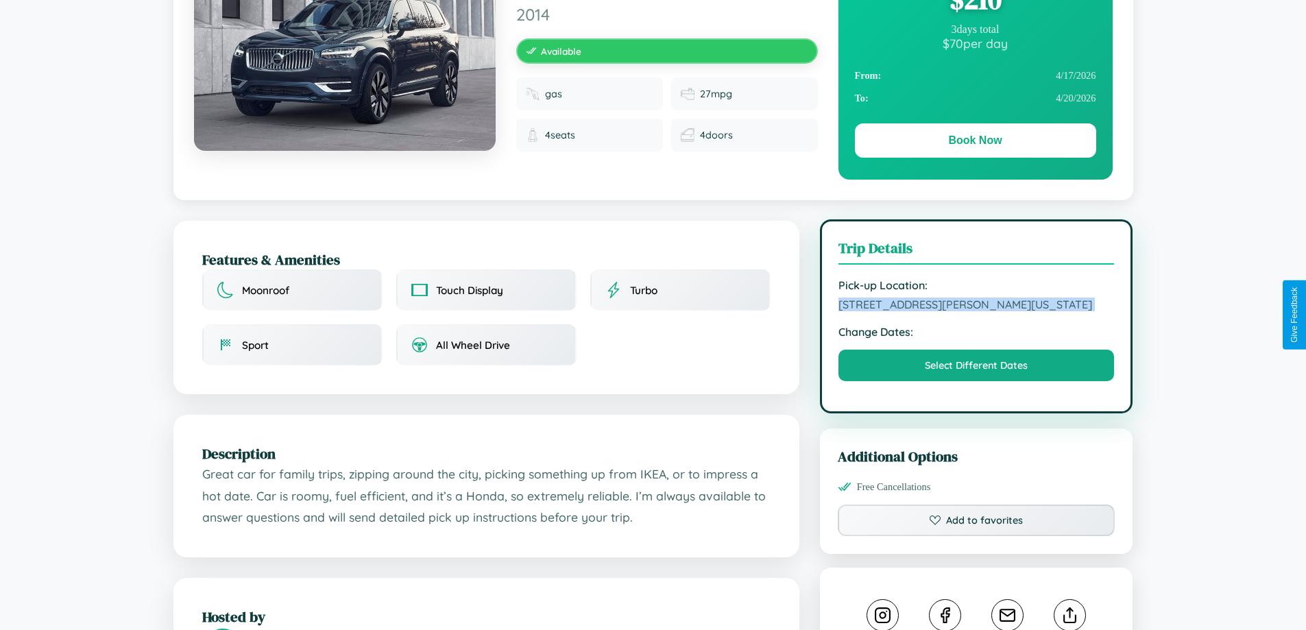
click at [977, 311] on span "6800 Smith Street San Antonio Texas 37375 United States" at bounding box center [977, 305] width 276 height 14
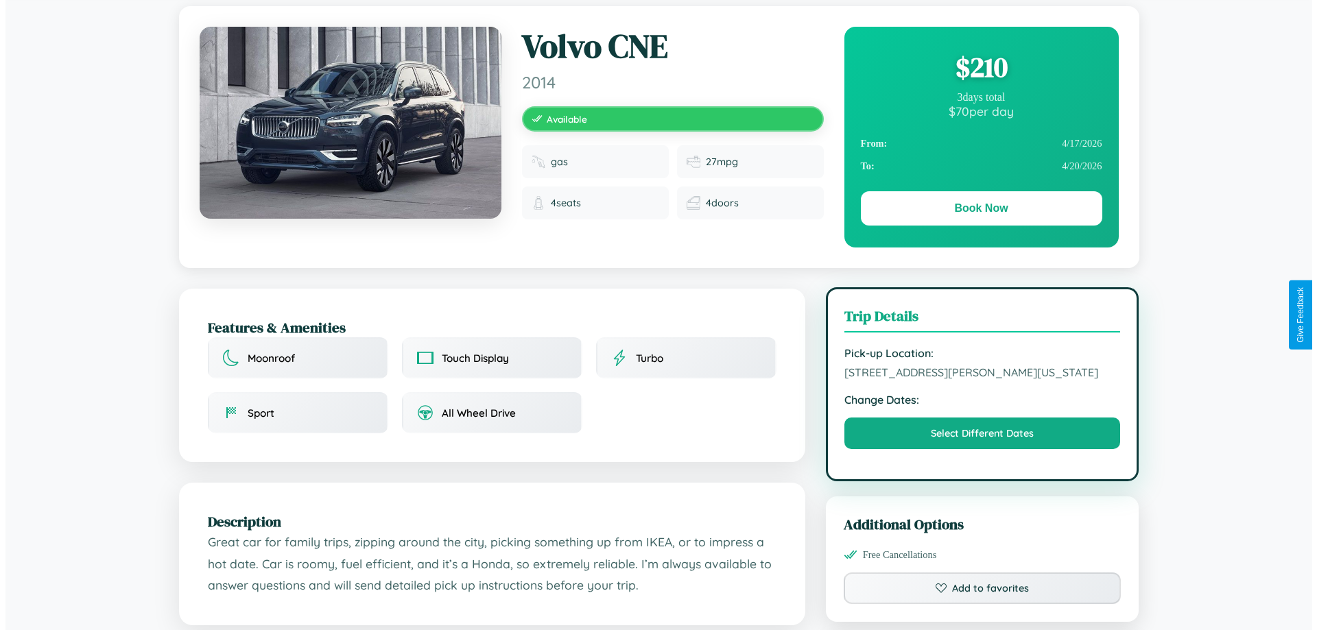
scroll to position [0, 0]
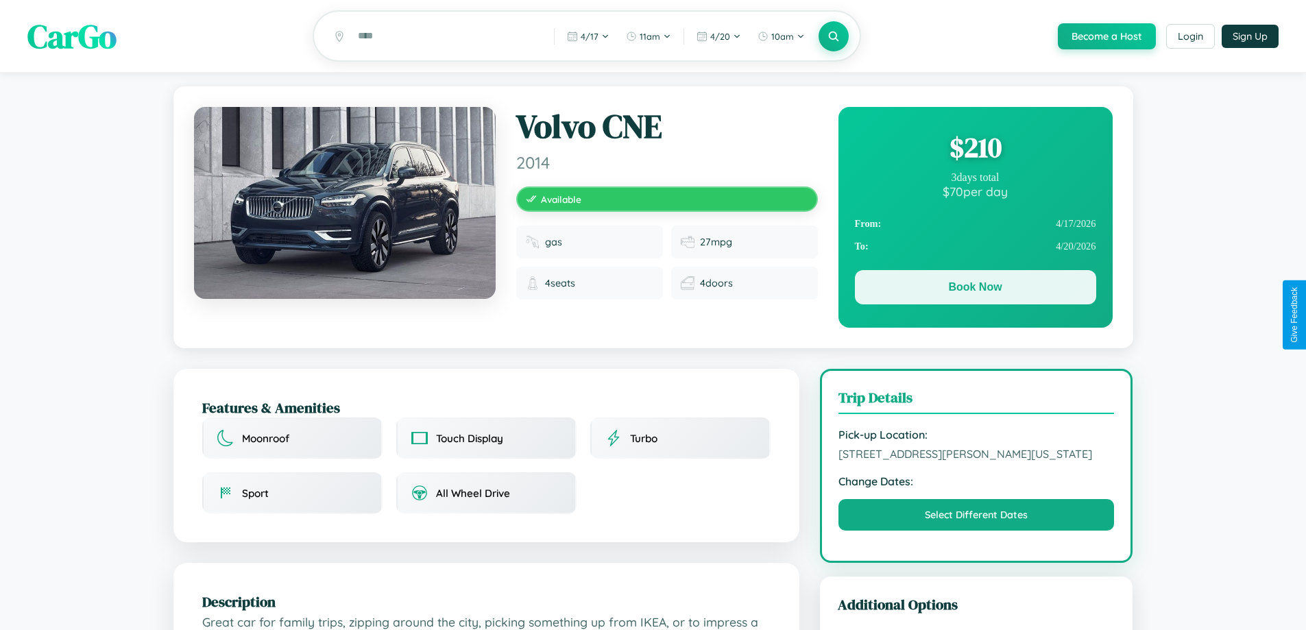
click at [975, 291] on button "Book Now" at bounding box center [975, 287] width 241 height 34
